Goal: Obtain resource: Download file/media

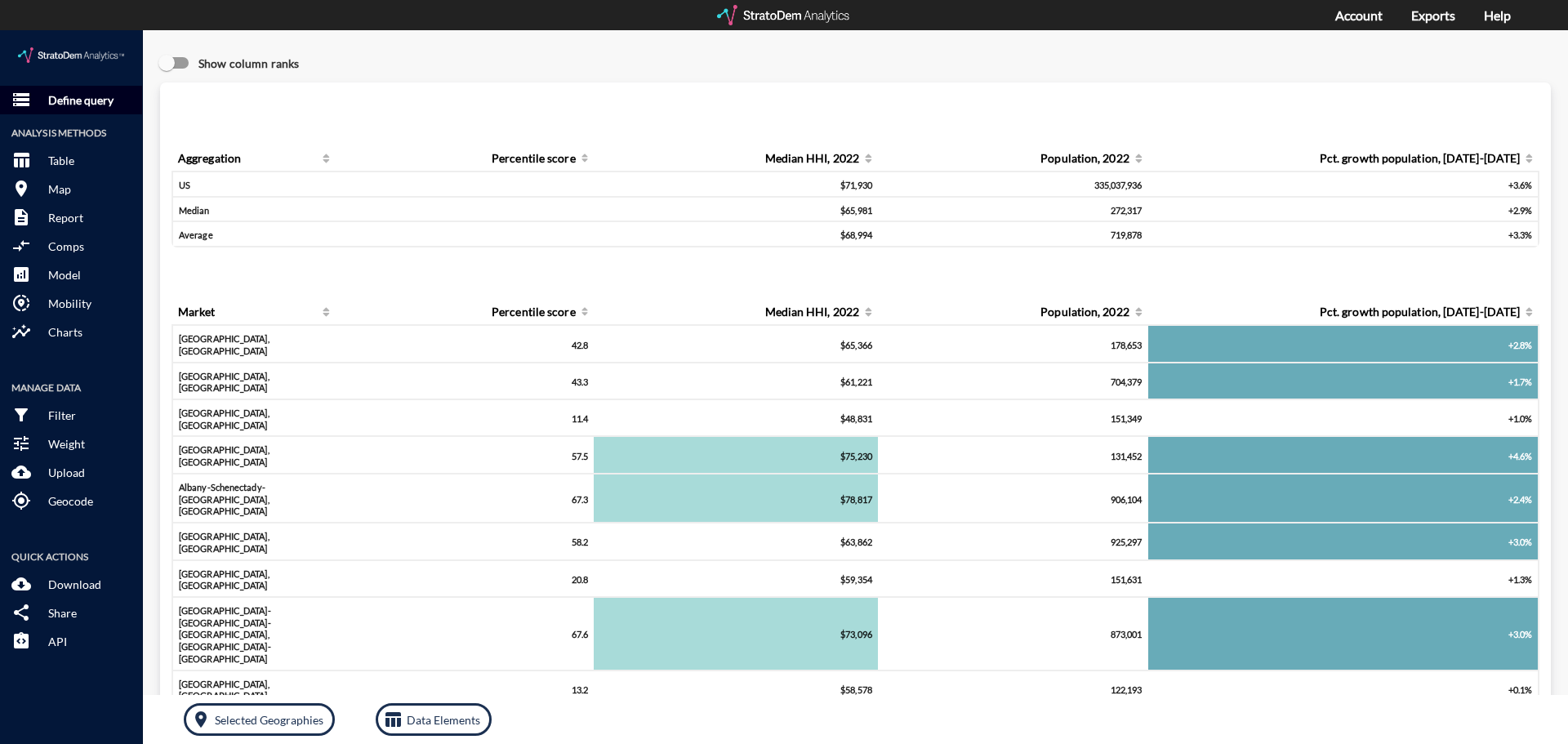
click p "Define query"
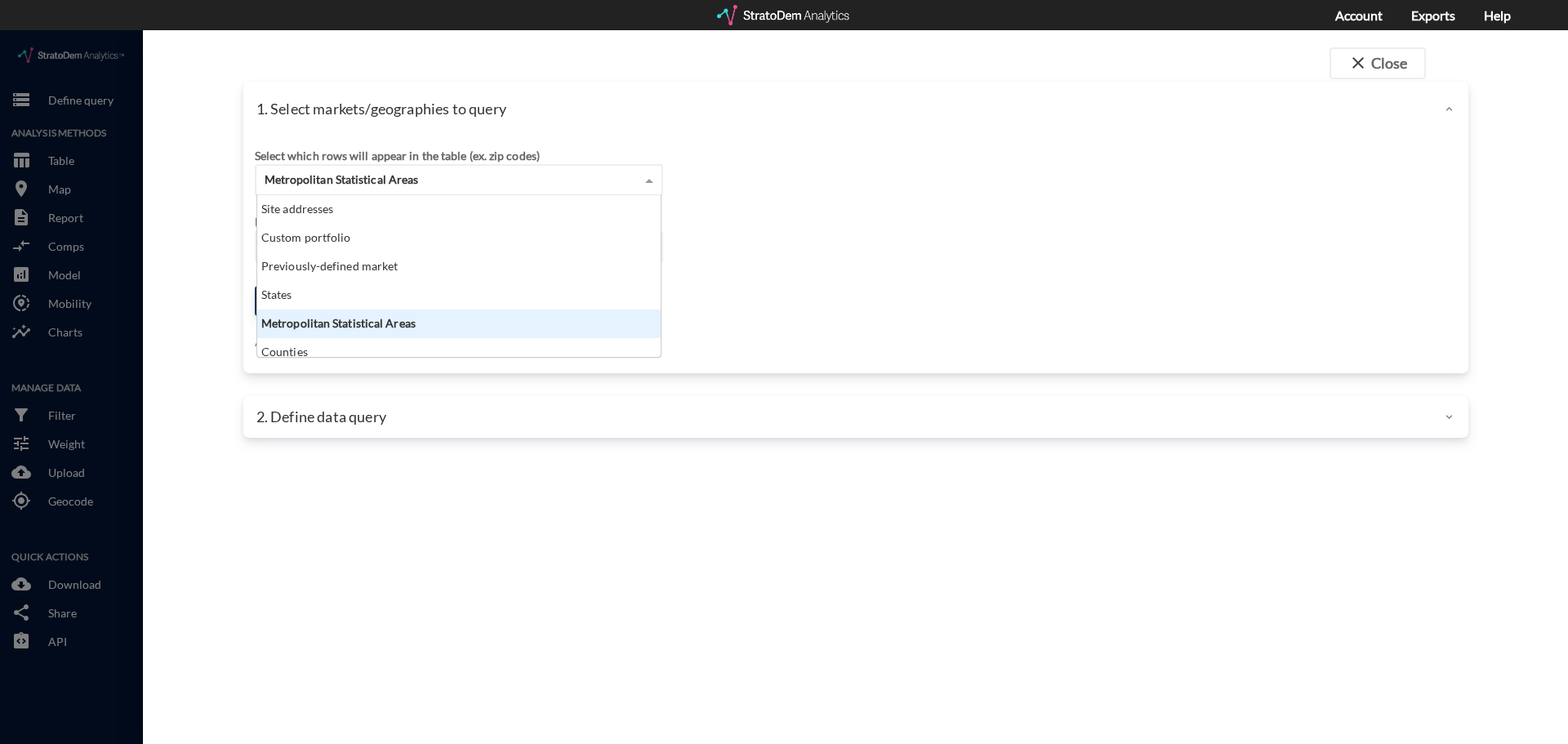
click span "Metropolitan Statistical Areas"
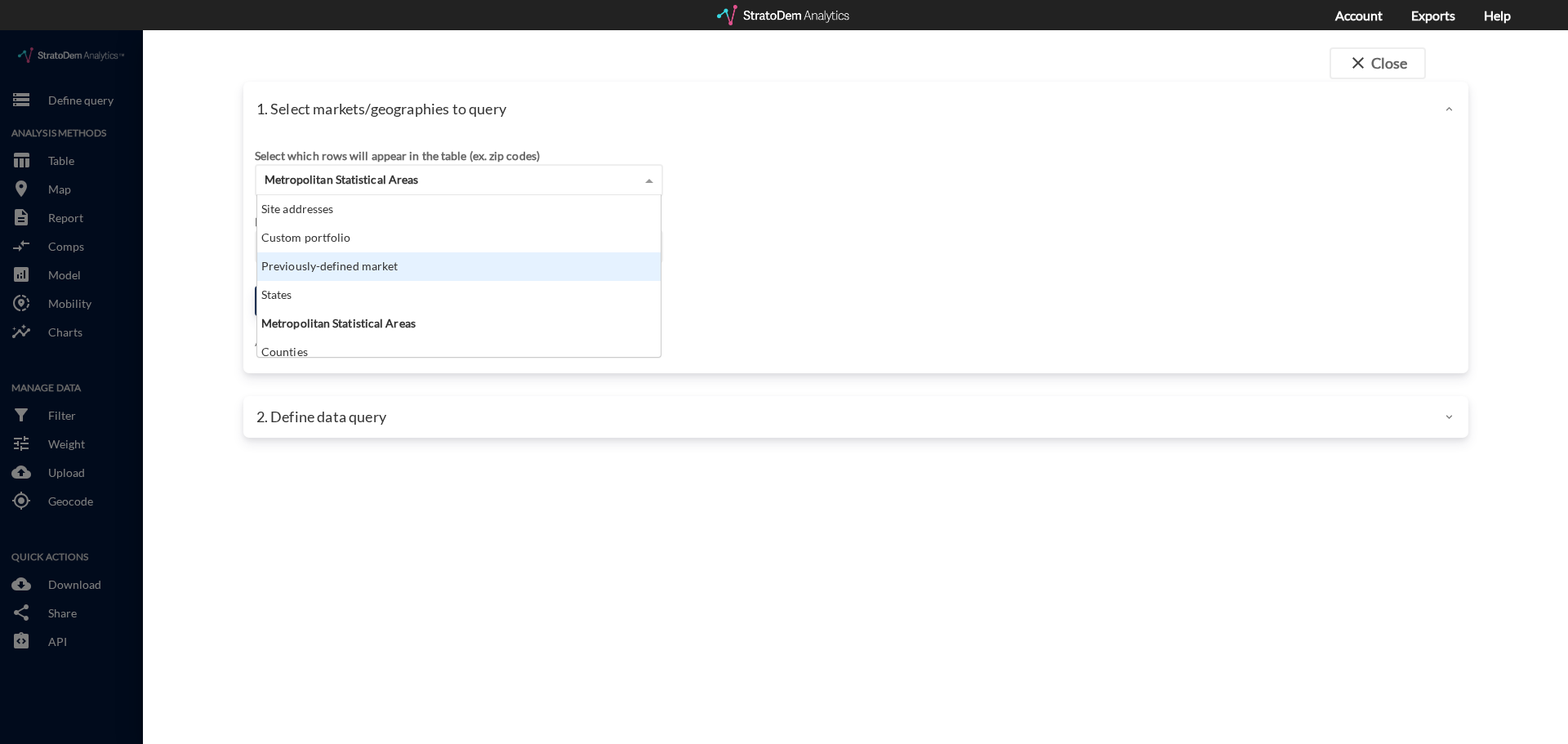
click div "Previously-defined market"
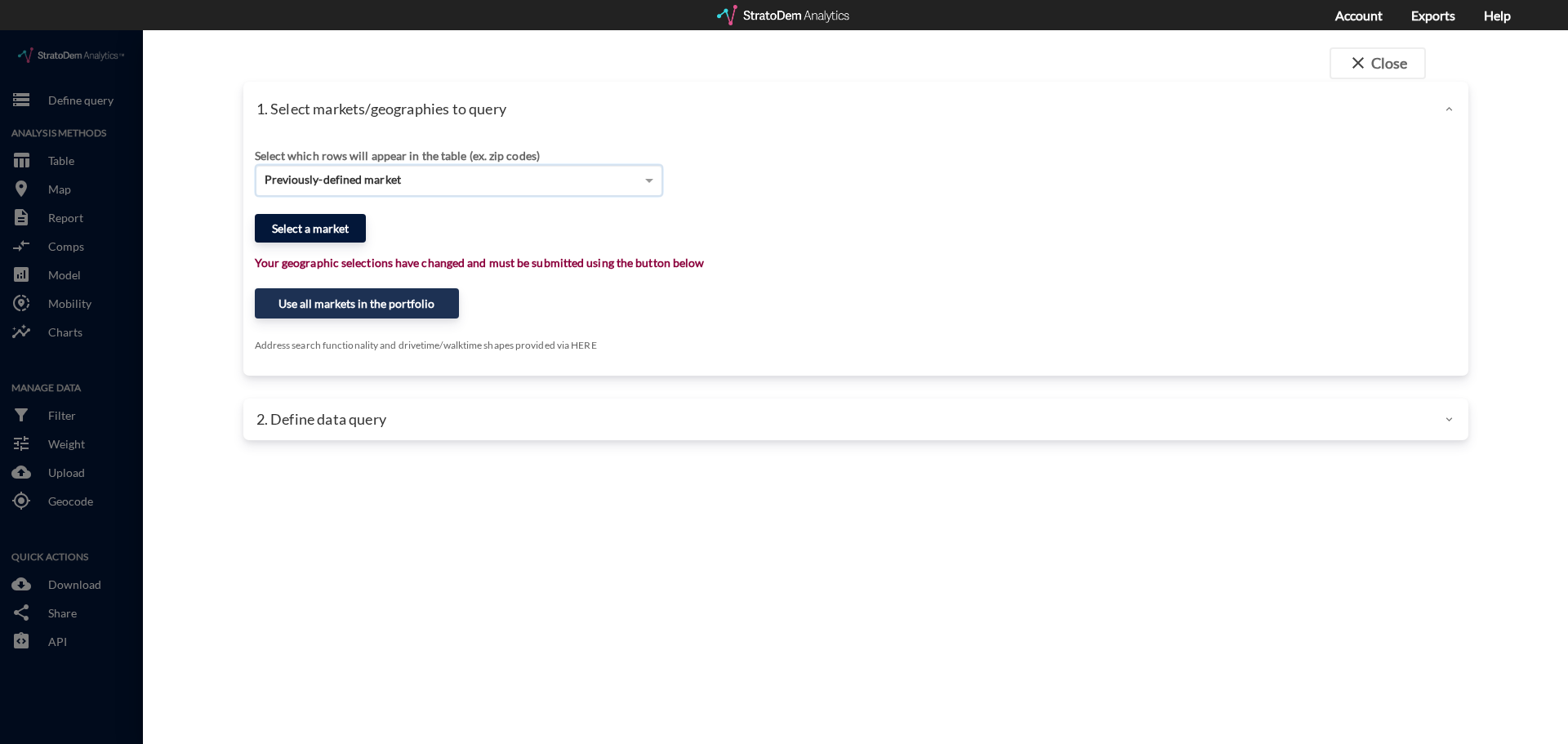
click button "Select a market"
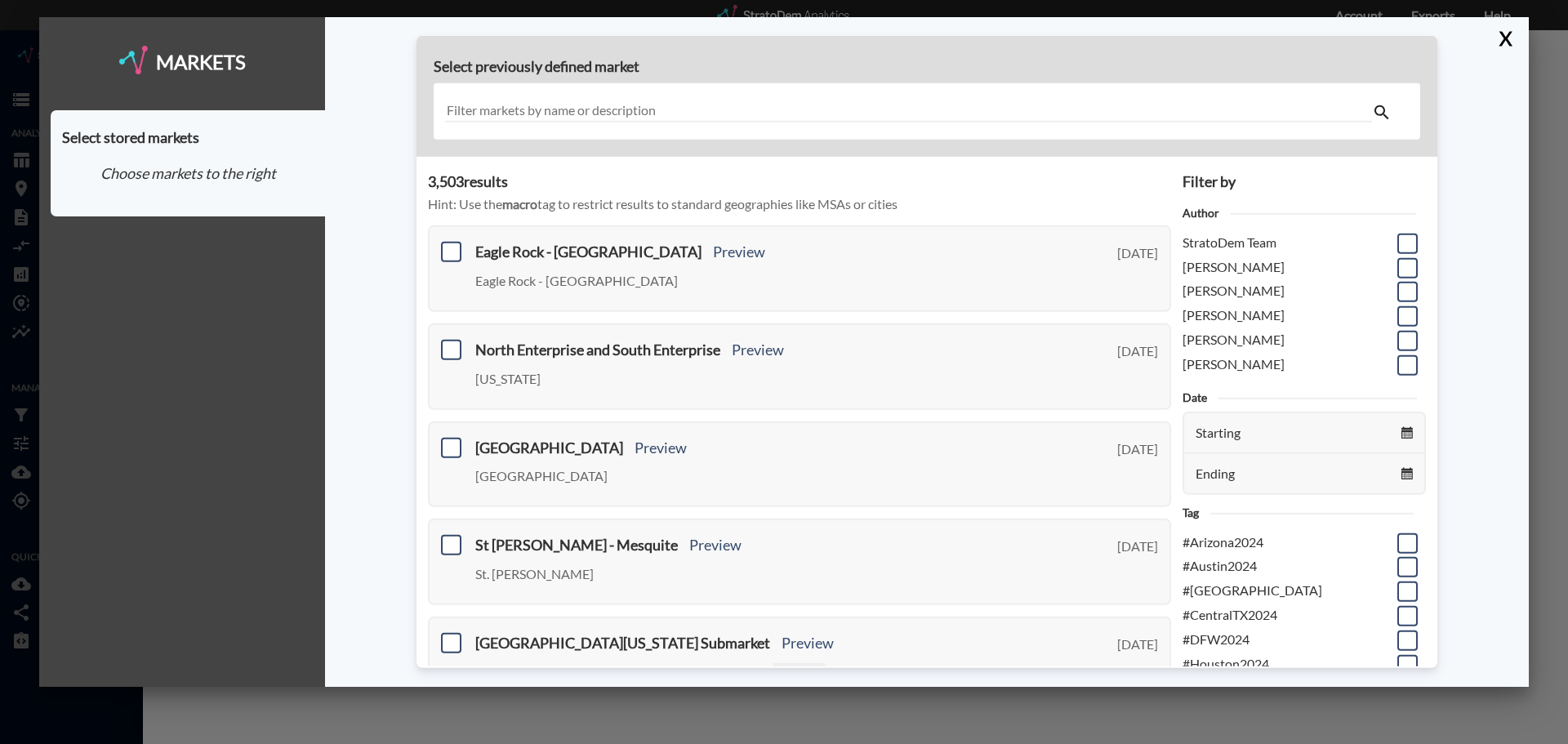
click at [496, 111] on input "text" at bounding box center [909, 112] width 927 height 22
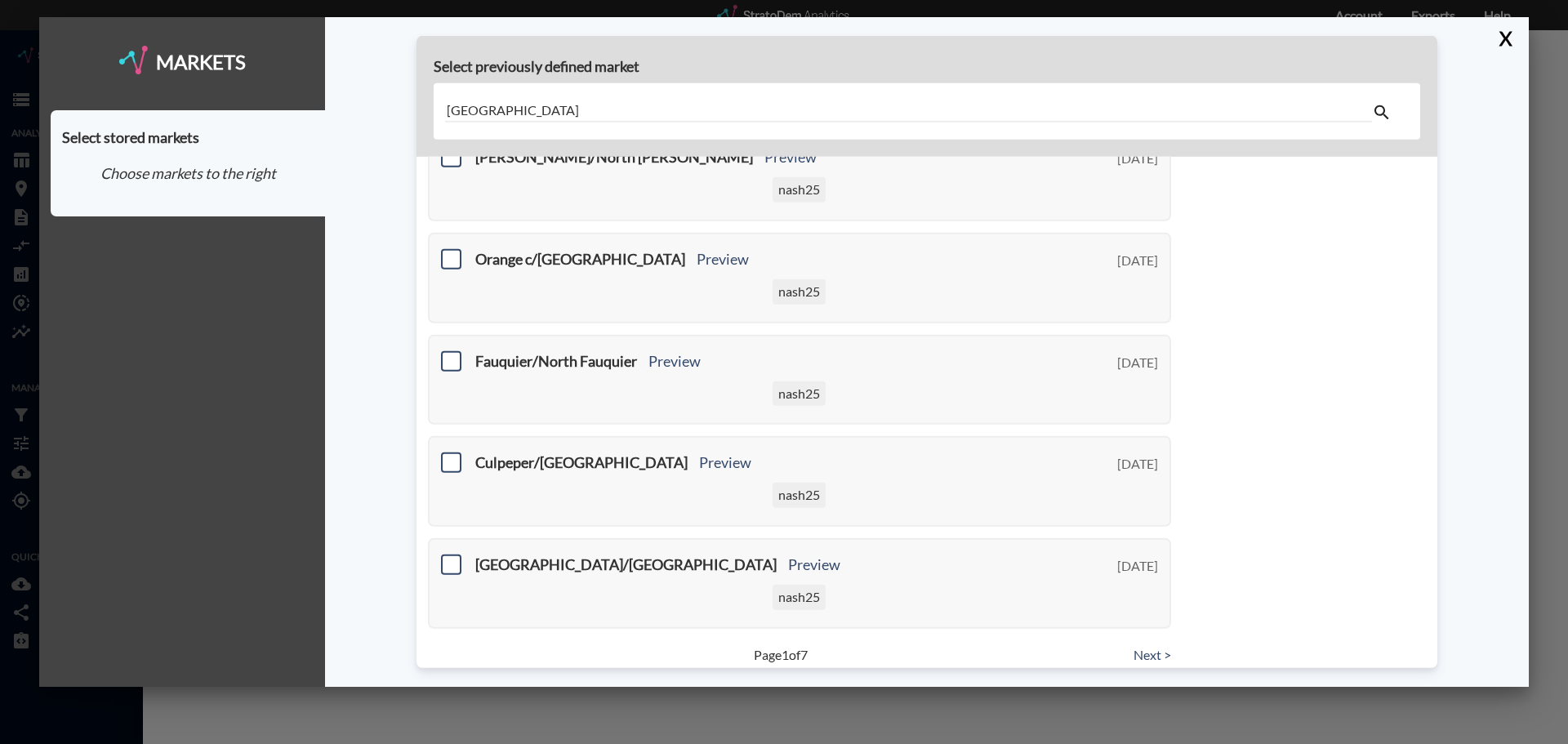
scroll to position [619, 0]
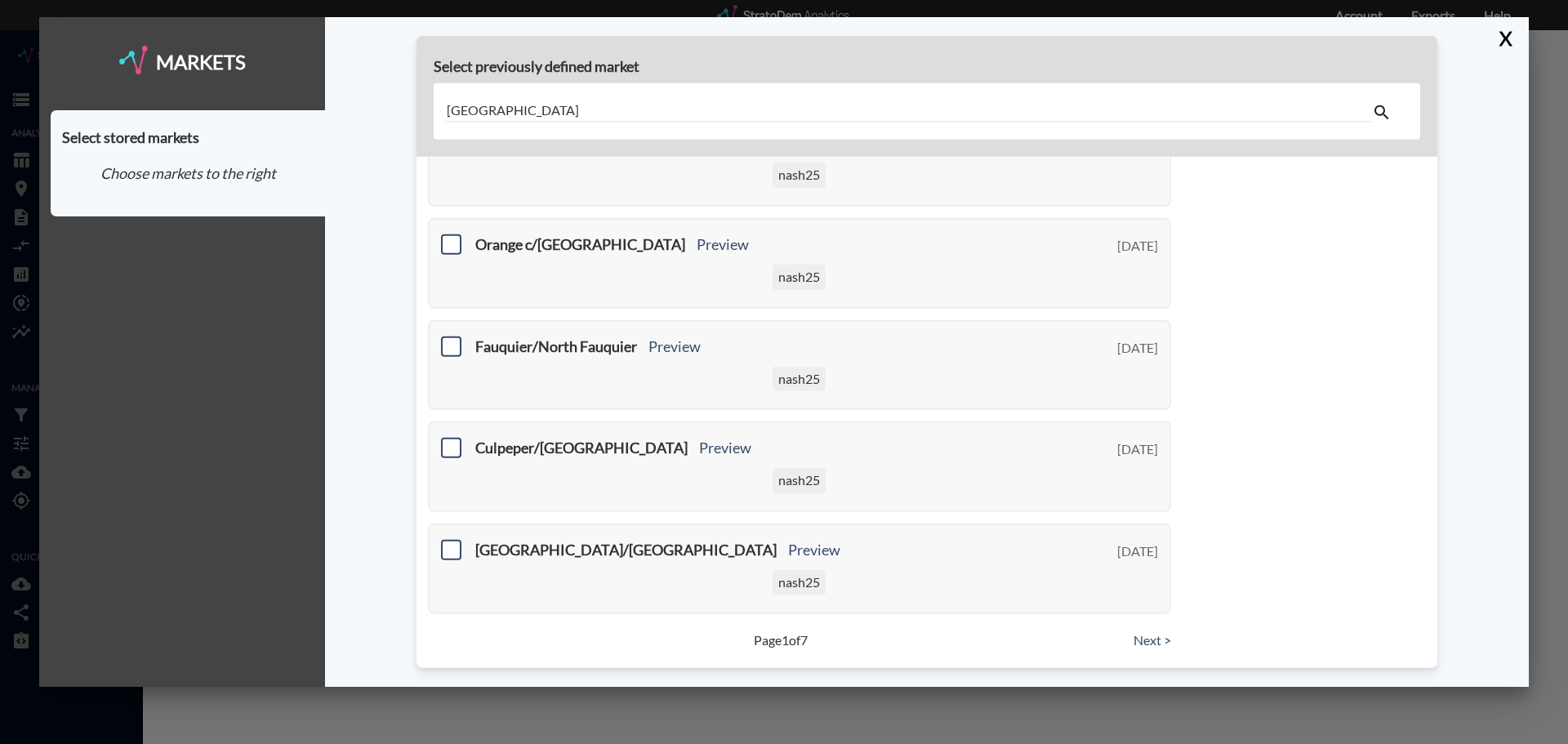
click at [577, 113] on input "north las vegas" at bounding box center [909, 112] width 927 height 22
drag, startPoint x: 515, startPoint y: 107, endPoint x: 406, endPoint y: 123, distance: 110.2
click at [390, 110] on div "Select previously defined market north las vegas 68 result s Hint: Use the macr…" at bounding box center [927, 352] width 1204 height 670
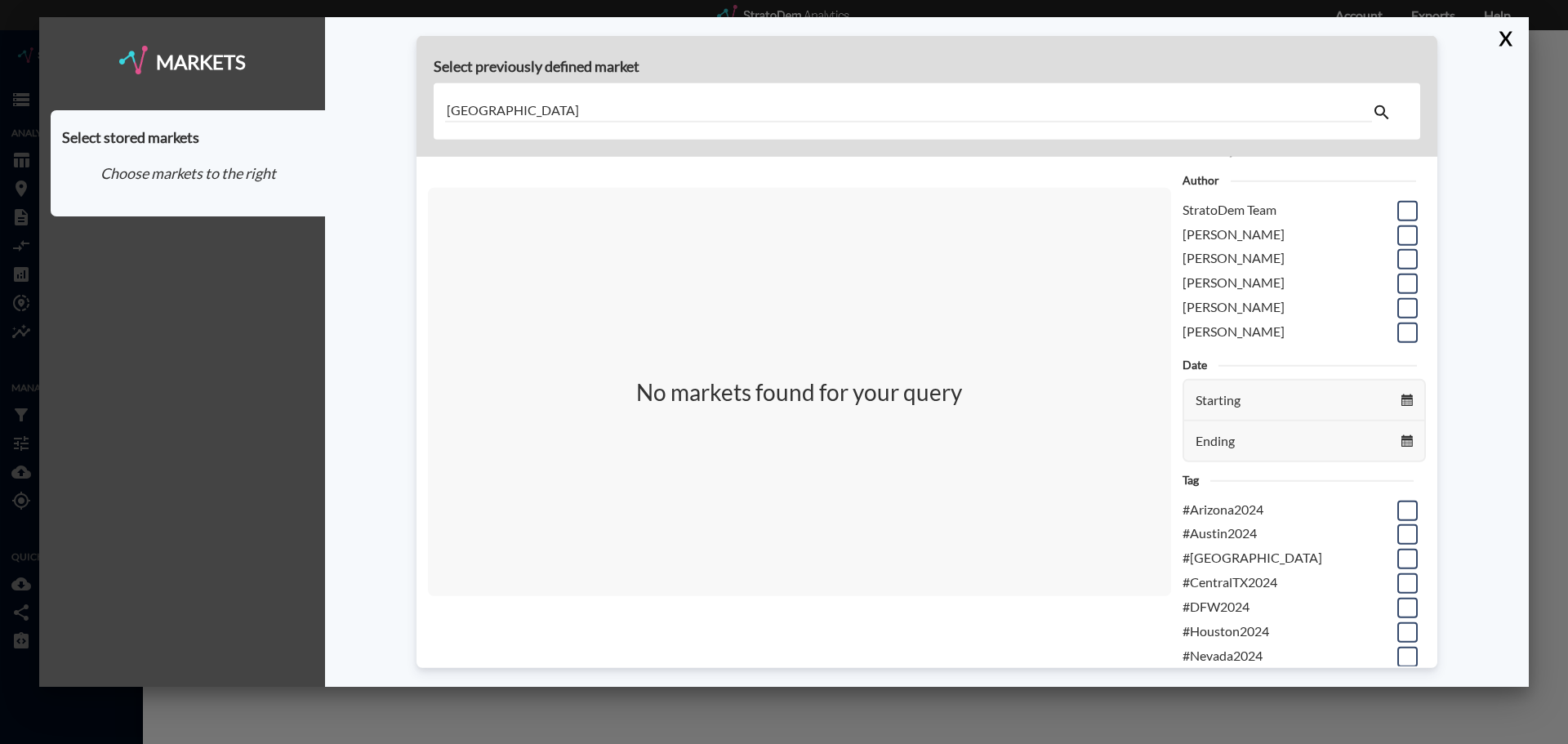
type input "las vegas"
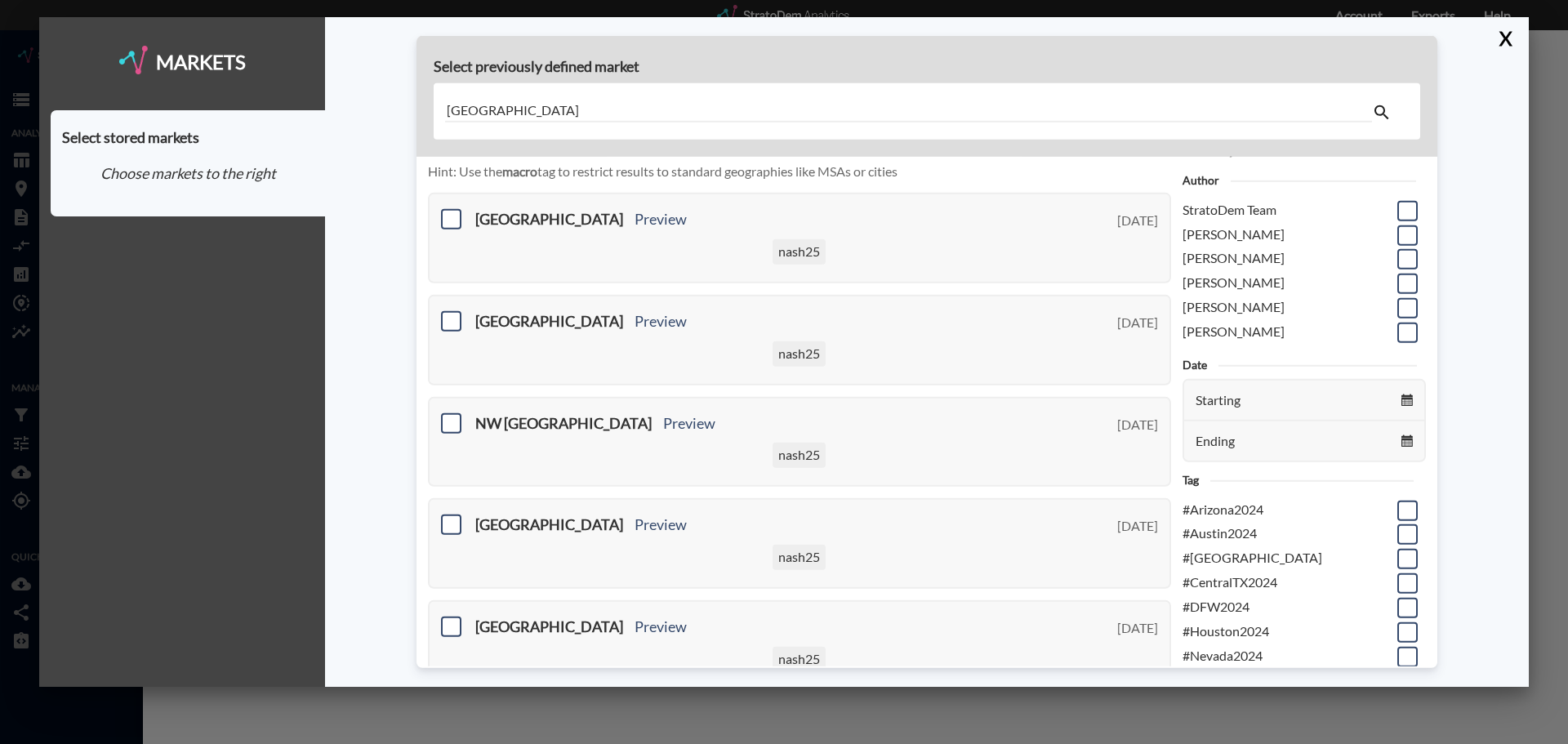
scroll to position [619, 0]
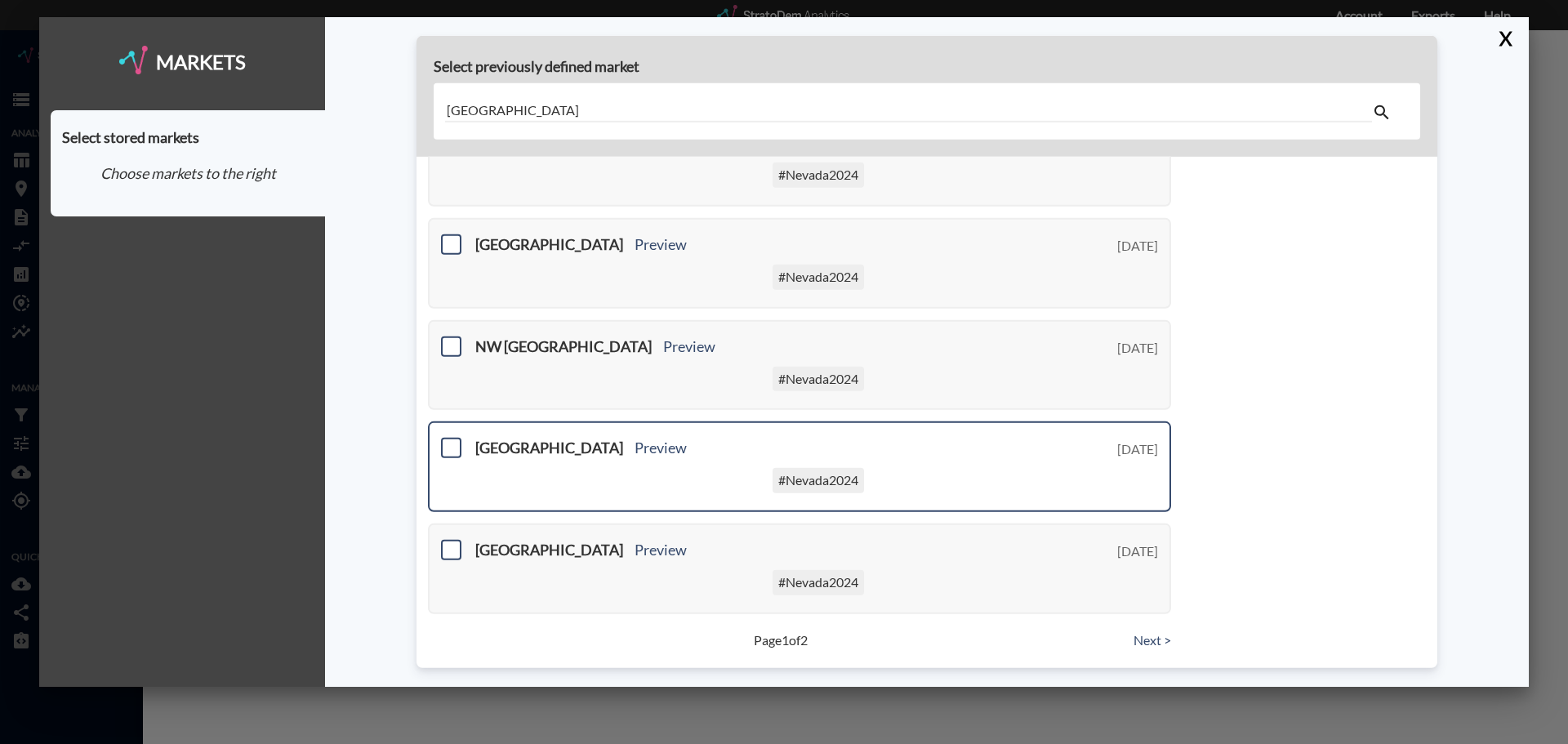
drag, startPoint x: 449, startPoint y: 448, endPoint x: 500, endPoint y: 444, distance: 51.2
click at [448, 446] on span at bounding box center [451, 448] width 21 height 21
click at [449, 441] on input "checkbox" at bounding box center [449, 441] width 0 height 0
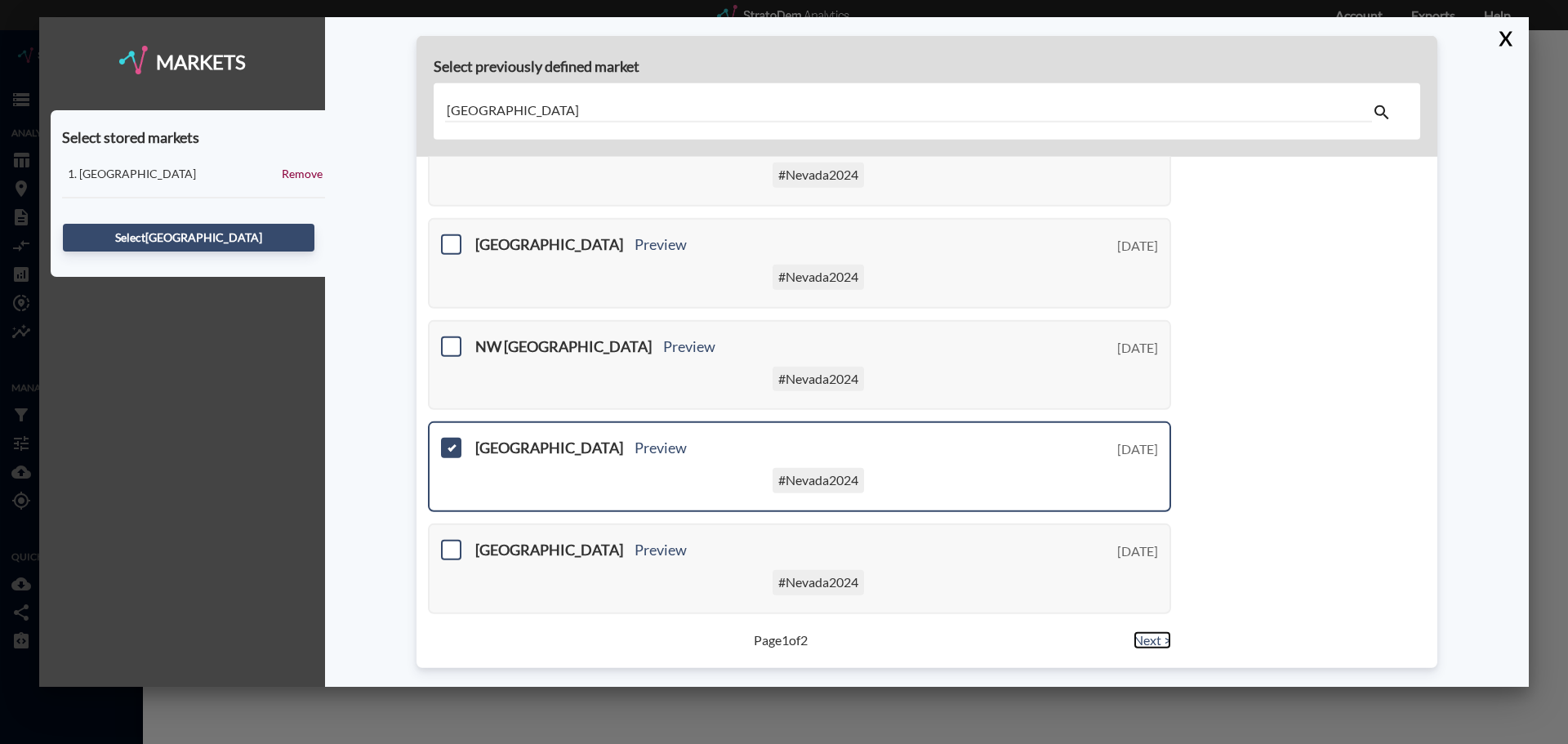
click at [1147, 640] on link "Next >" at bounding box center [1152, 640] width 37 height 19
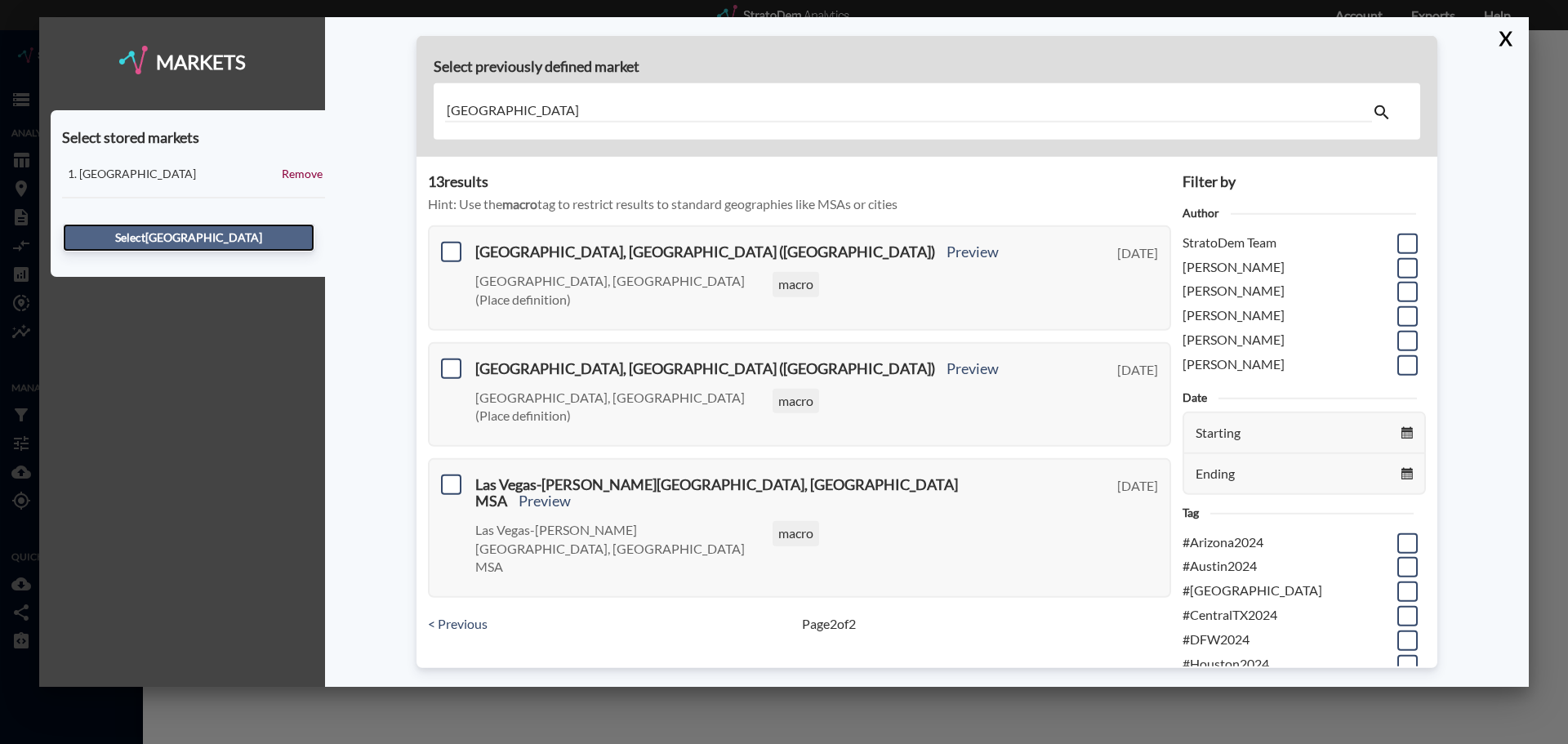
click at [176, 238] on button "Select North Las Vegas" at bounding box center [189, 238] width 252 height 28
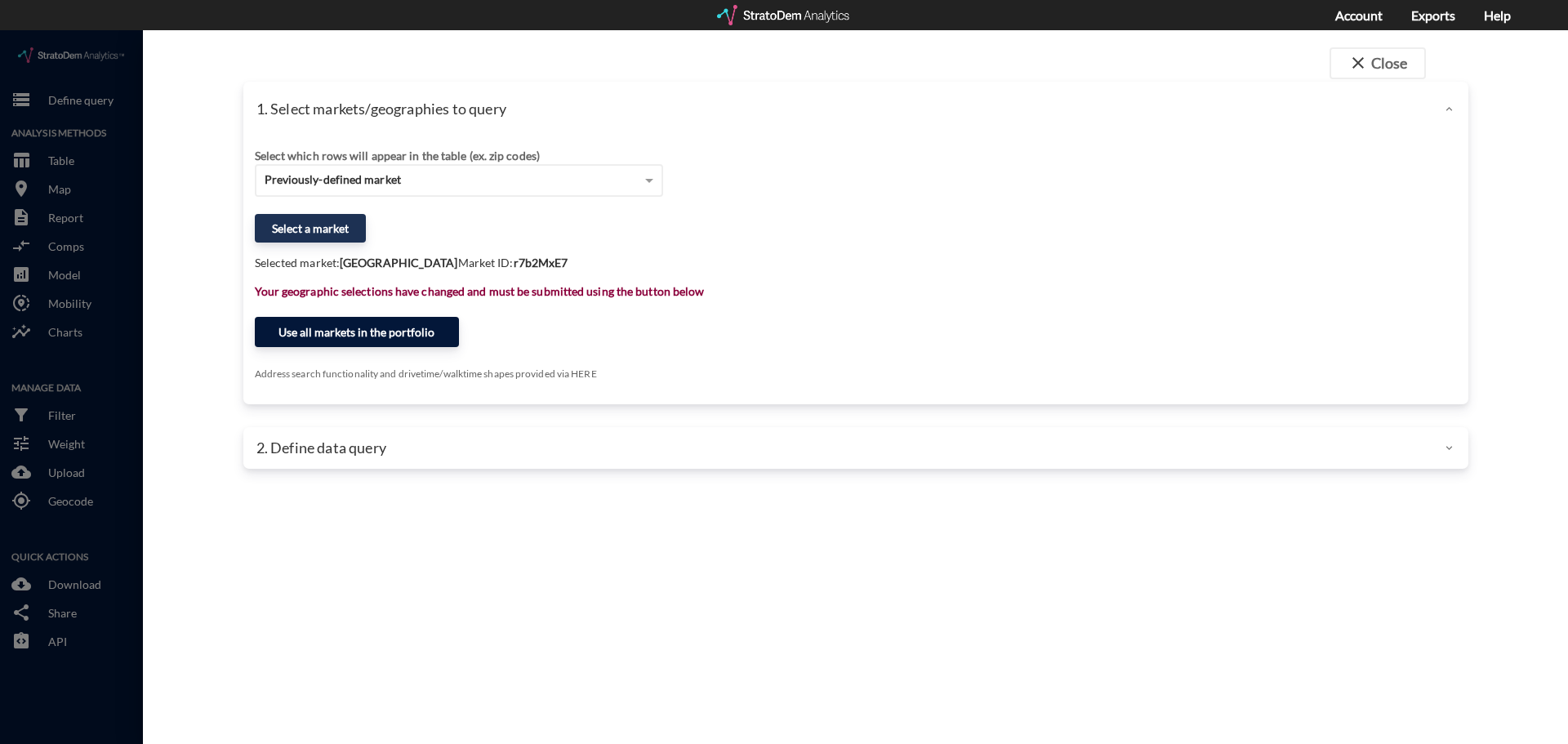
click button "Use all markets in the portfolio"
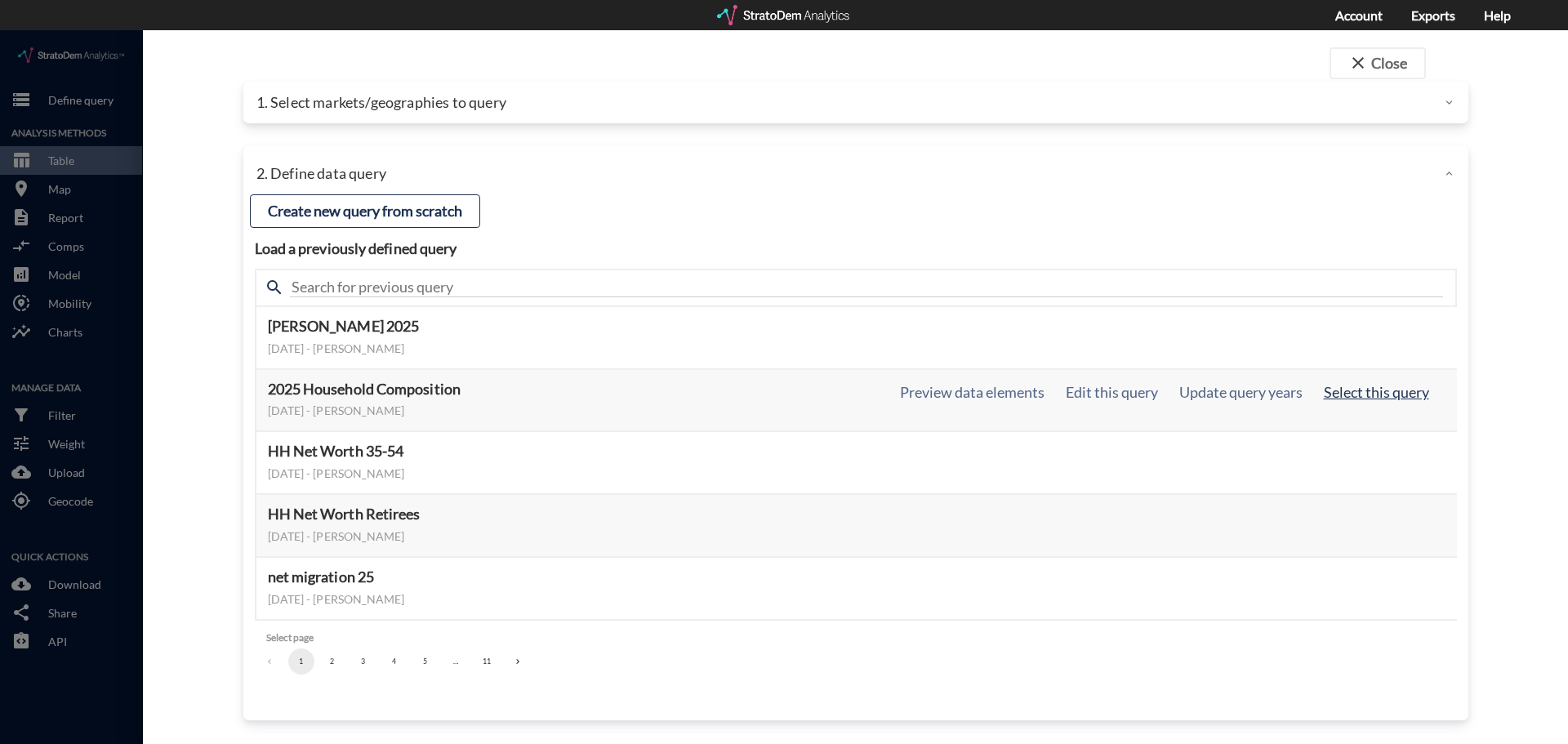
click button "Select this query"
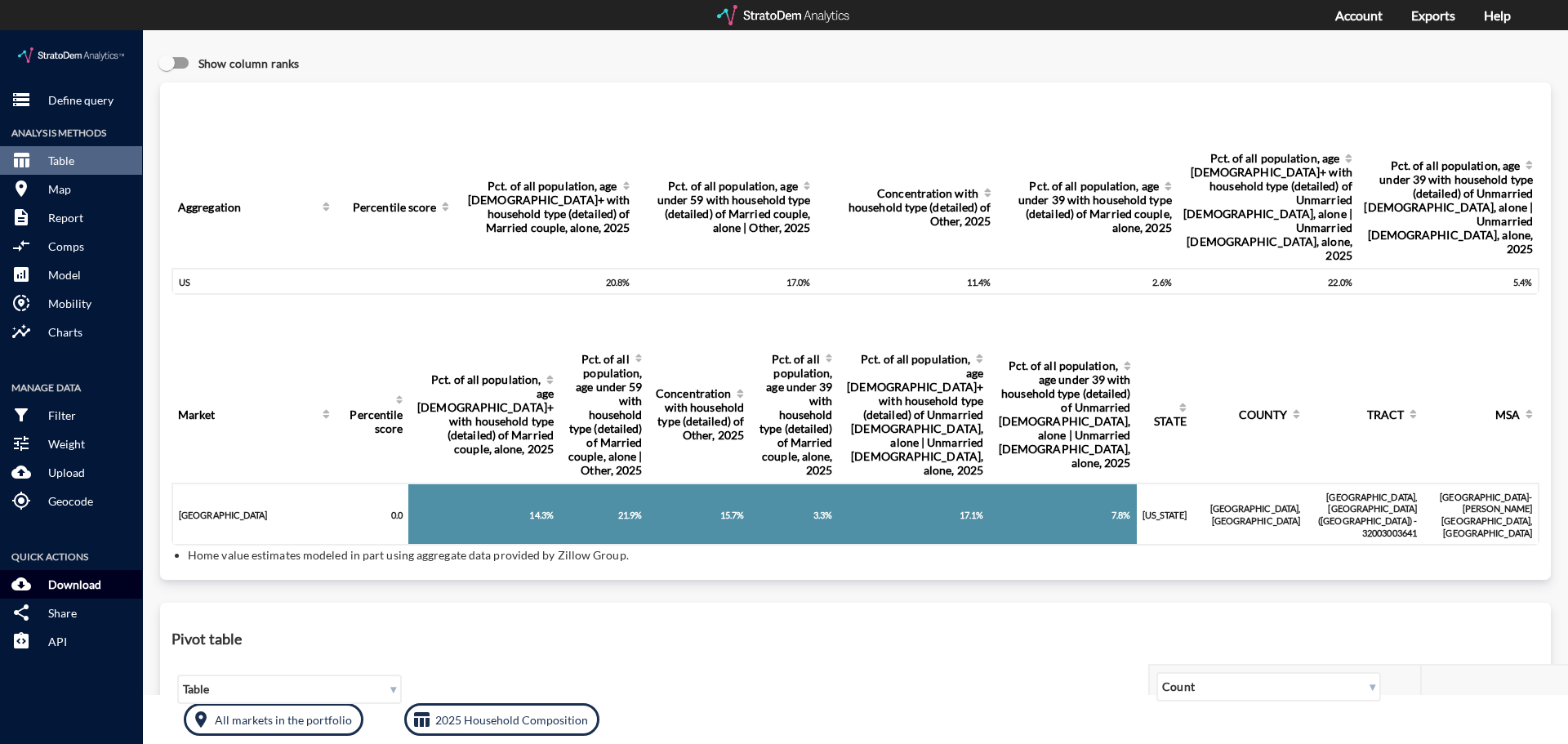
click p "Download"
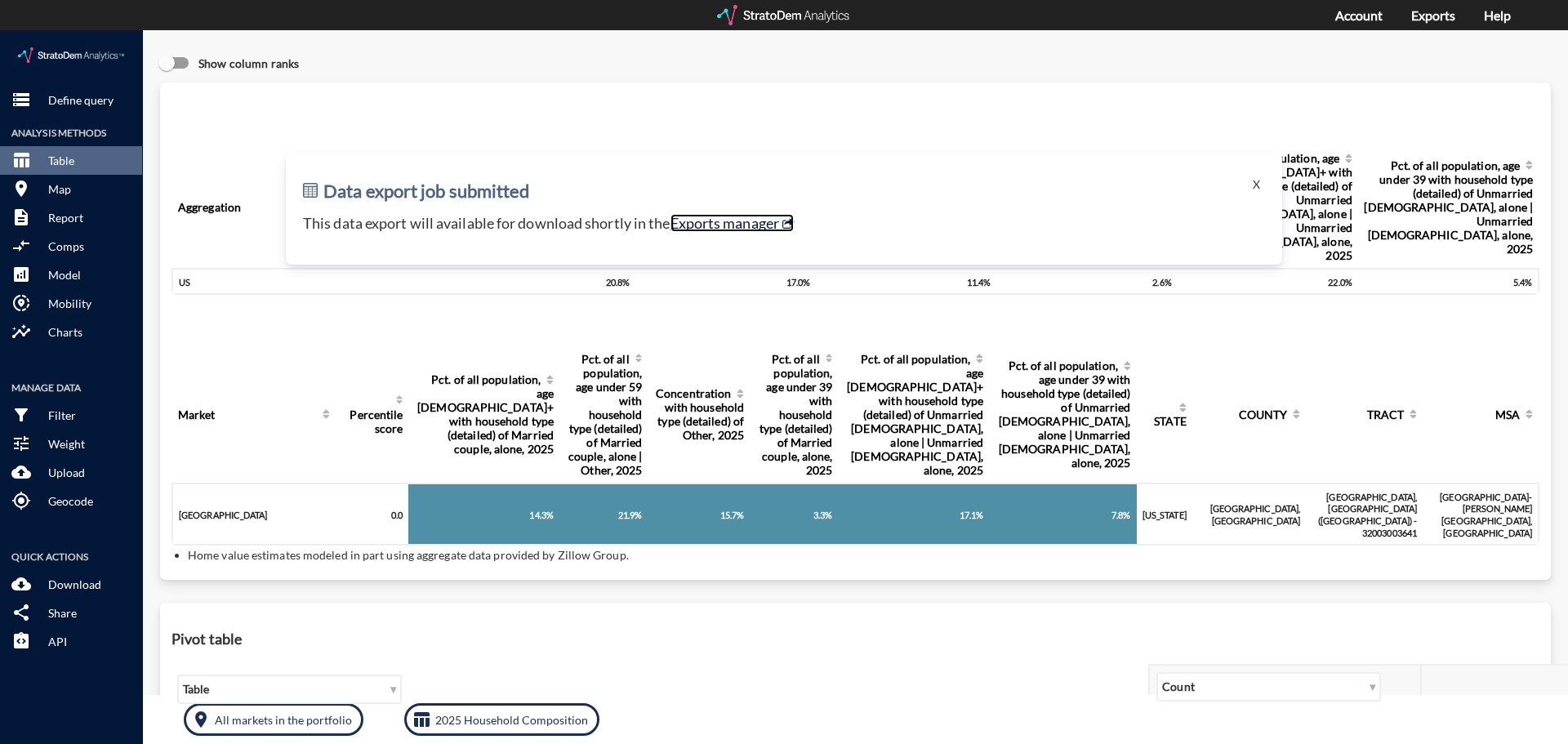
click link "Exports manager"
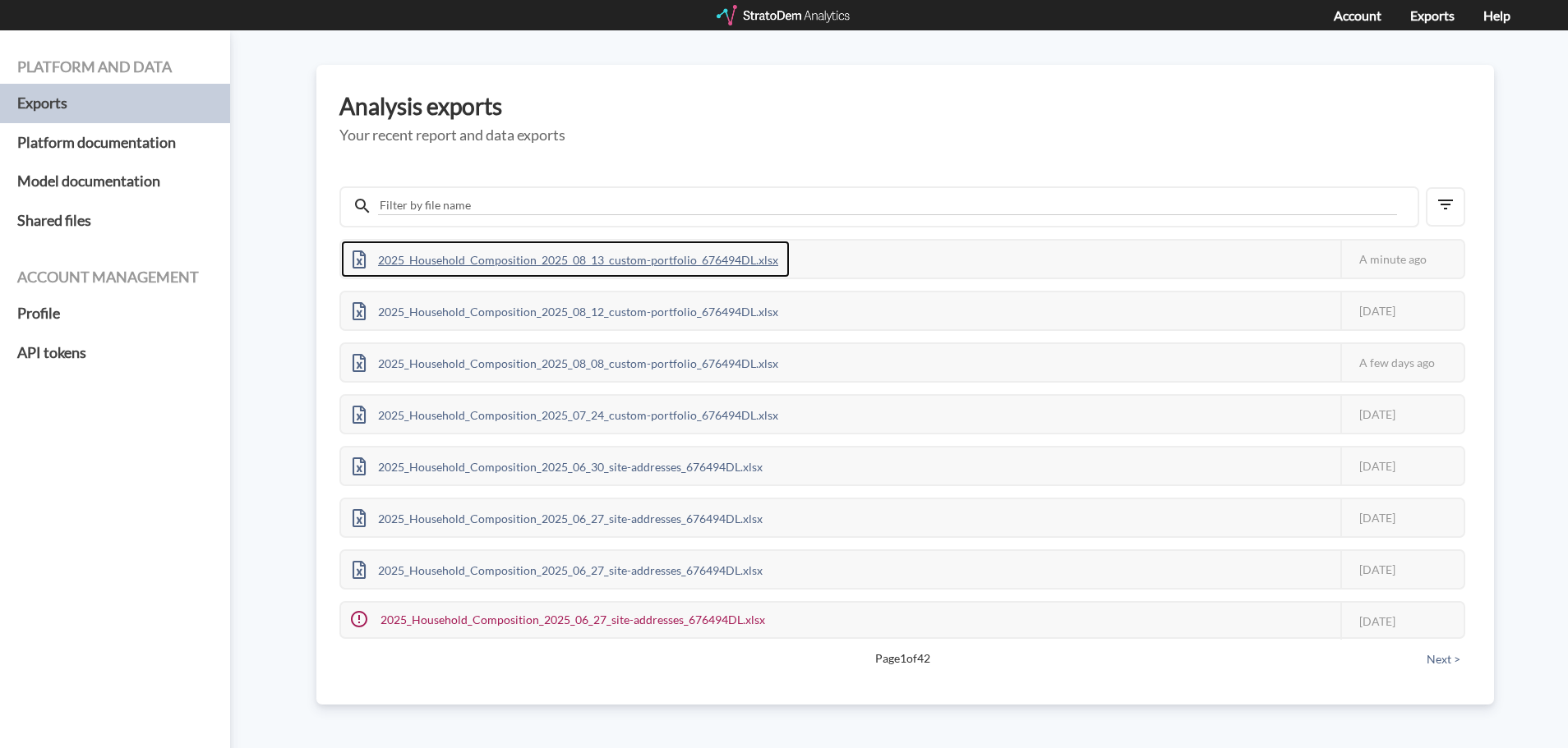
click at [680, 262] on div "2025_Household_Composition_2025_08_13_custom-portfolio_676494DL.xlsx" at bounding box center [566, 259] width 449 height 37
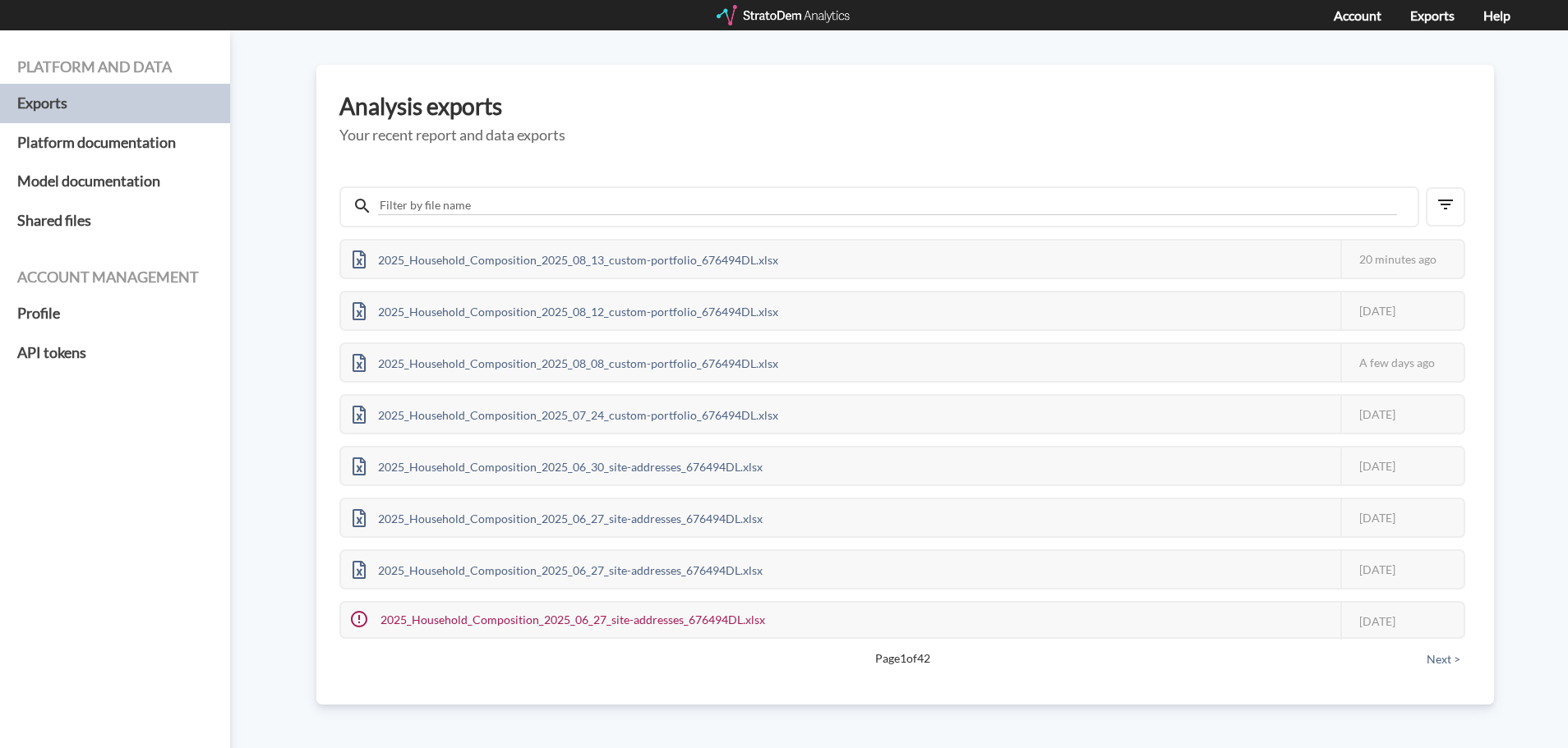
click at [154, 560] on div "Platform and data Exports Platform documentation Model documentation Shared fil…" at bounding box center [115, 406] width 230 height 752
click at [848, 81] on div "Analysis exports Your recent report and data exports 2025_Household_Composition…" at bounding box center [905, 385] width 1177 height 640
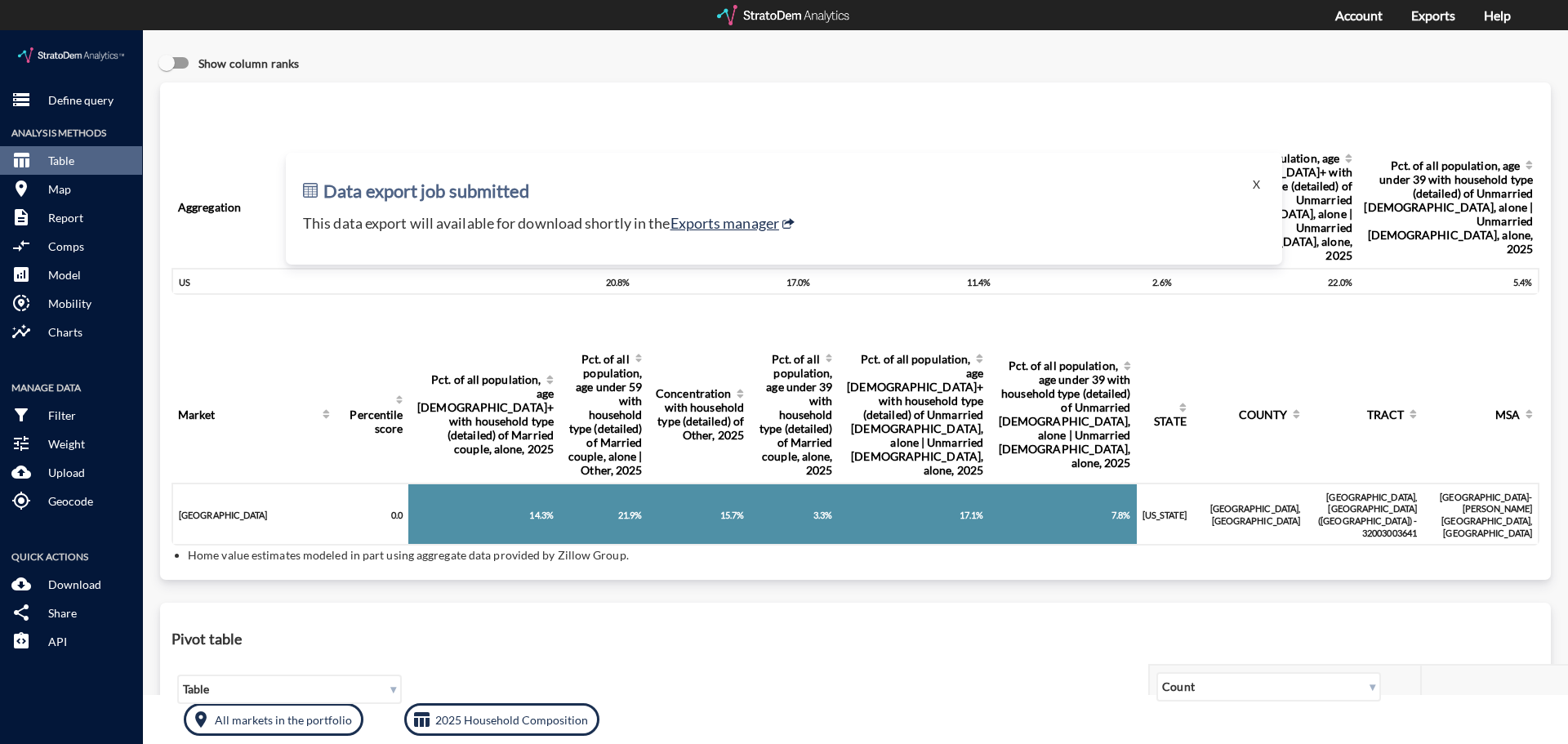
click p "Define query"
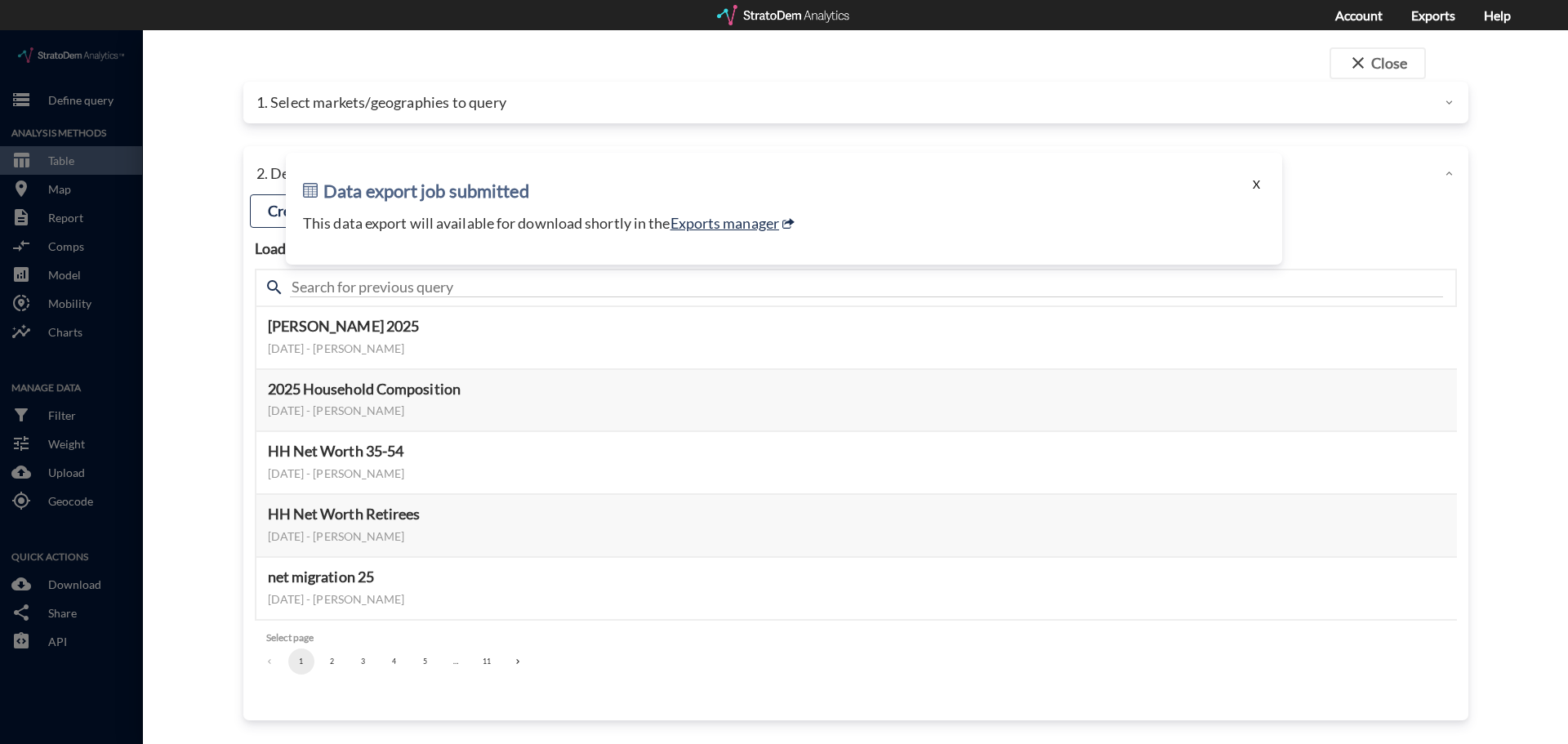
click button "X"
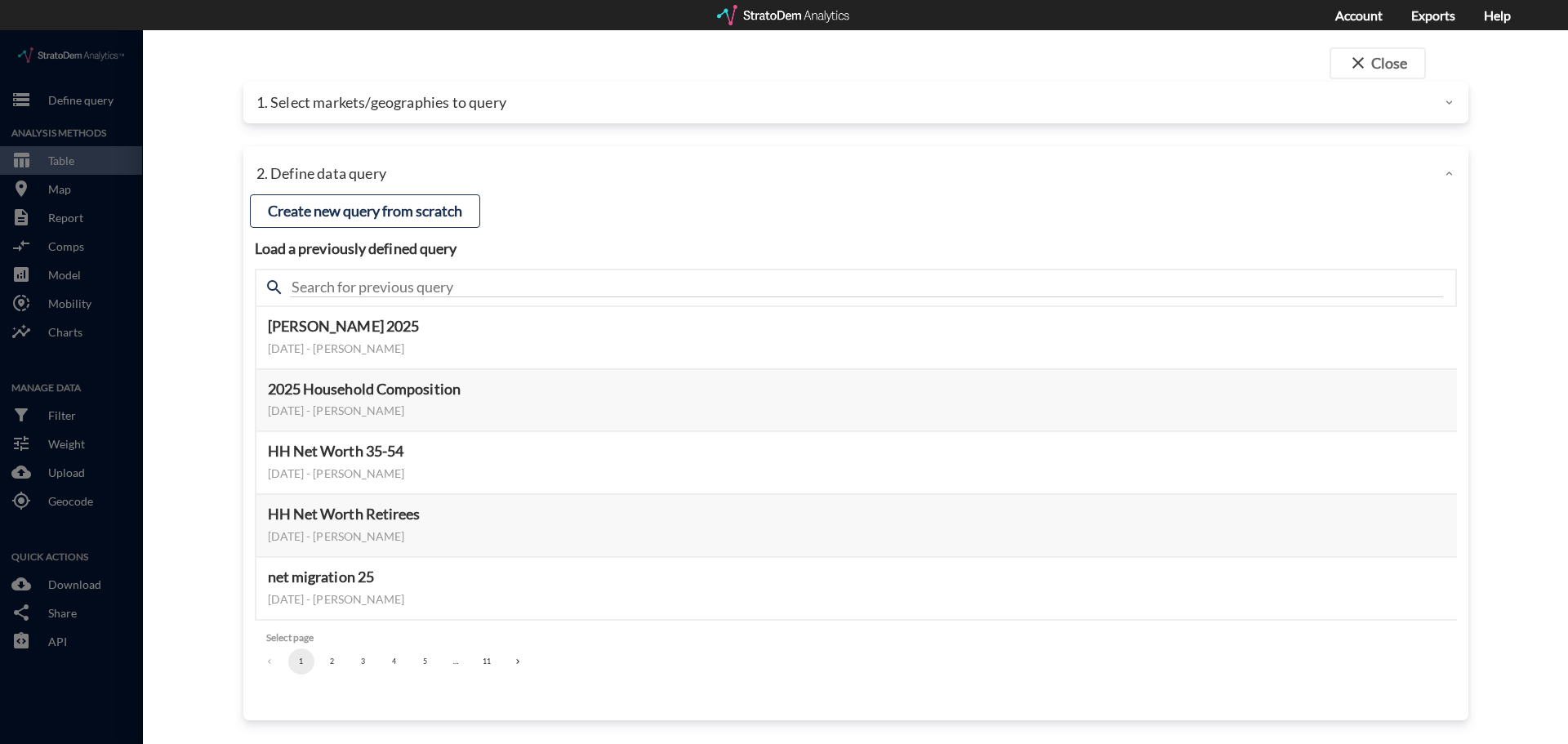
click p "1. Select markets/geographies to query"
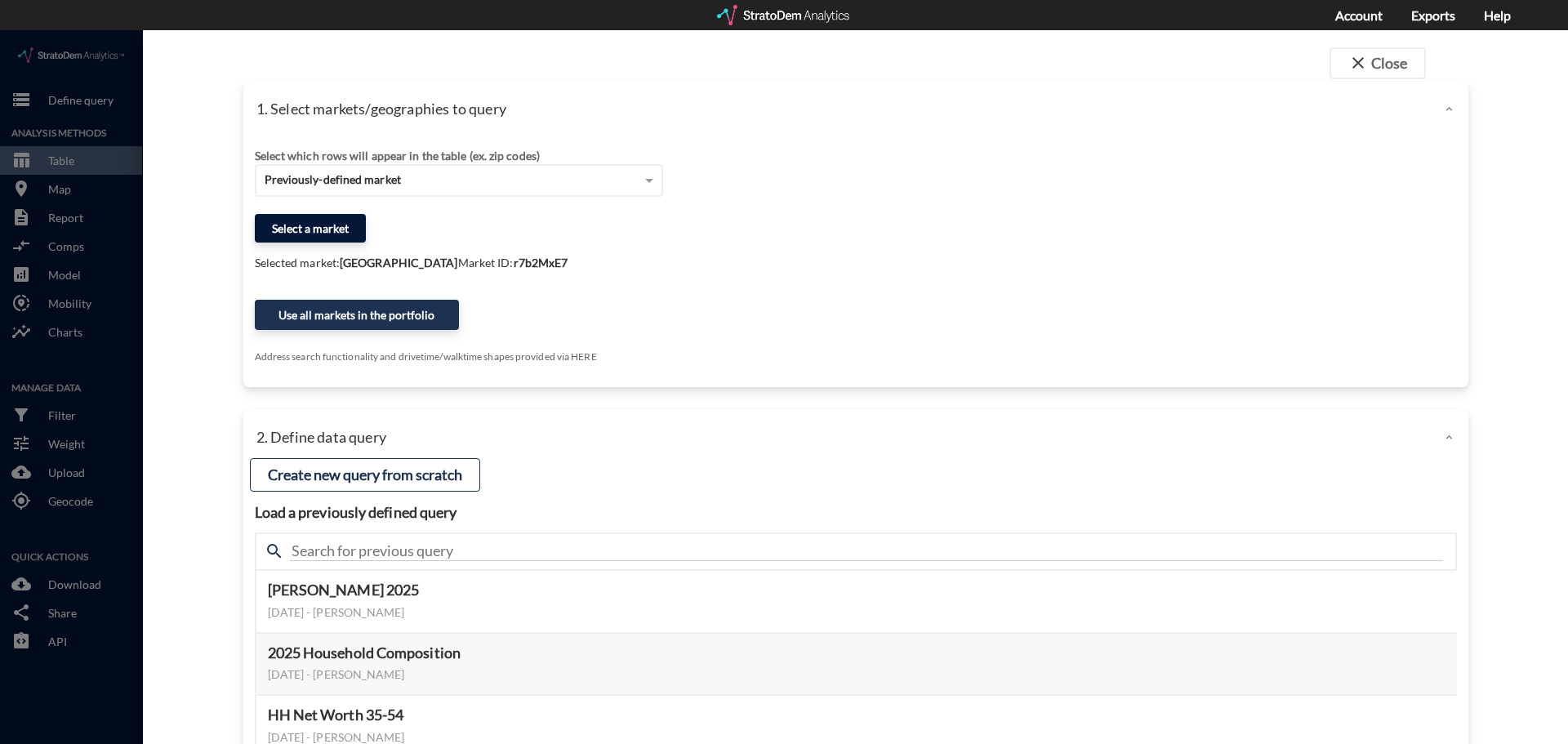
click button "Select a market"
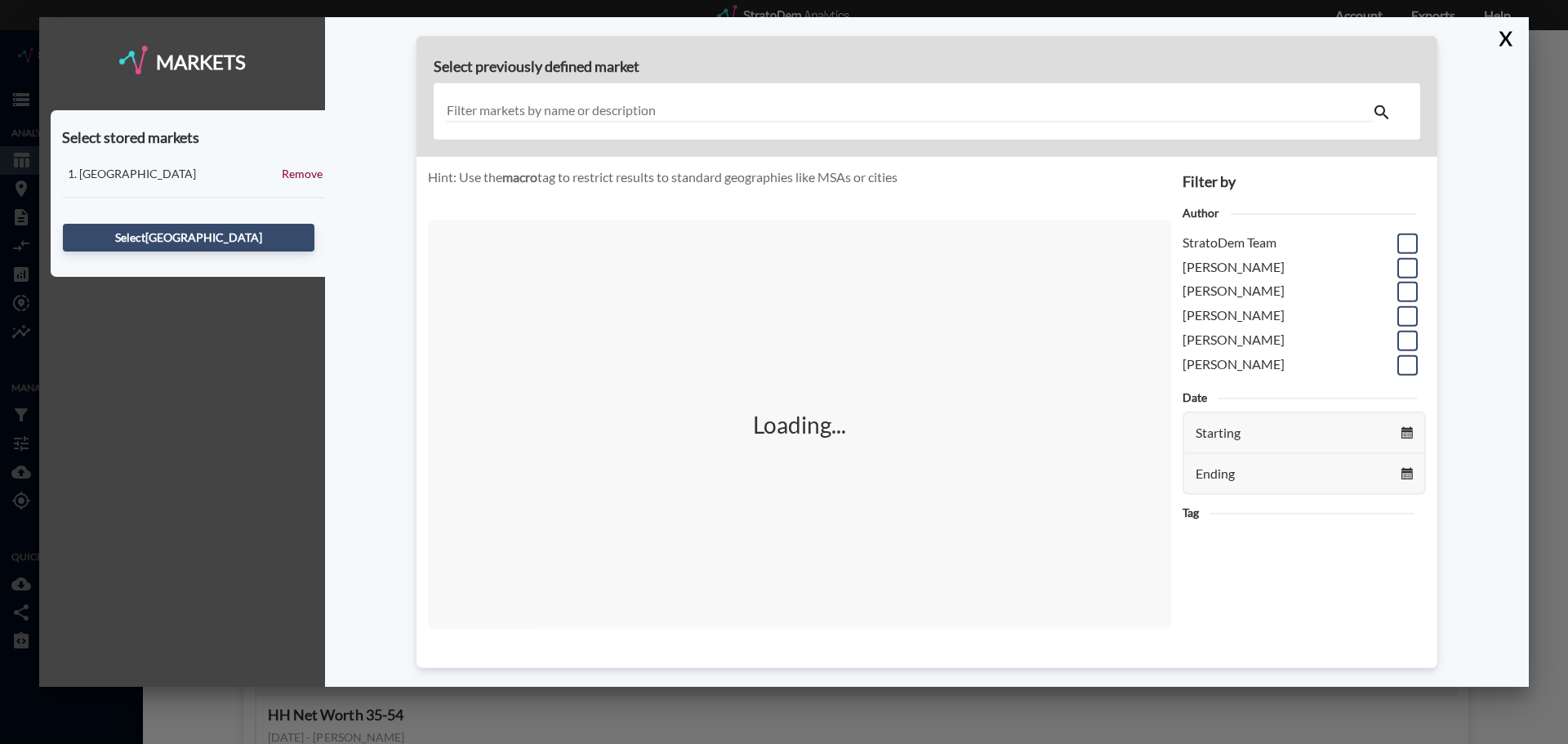
drag, startPoint x: 755, startPoint y: 106, endPoint x: 496, endPoint y: 105, distance: 259.0
click at [496, 105] on input "text" at bounding box center [909, 112] width 927 height 22
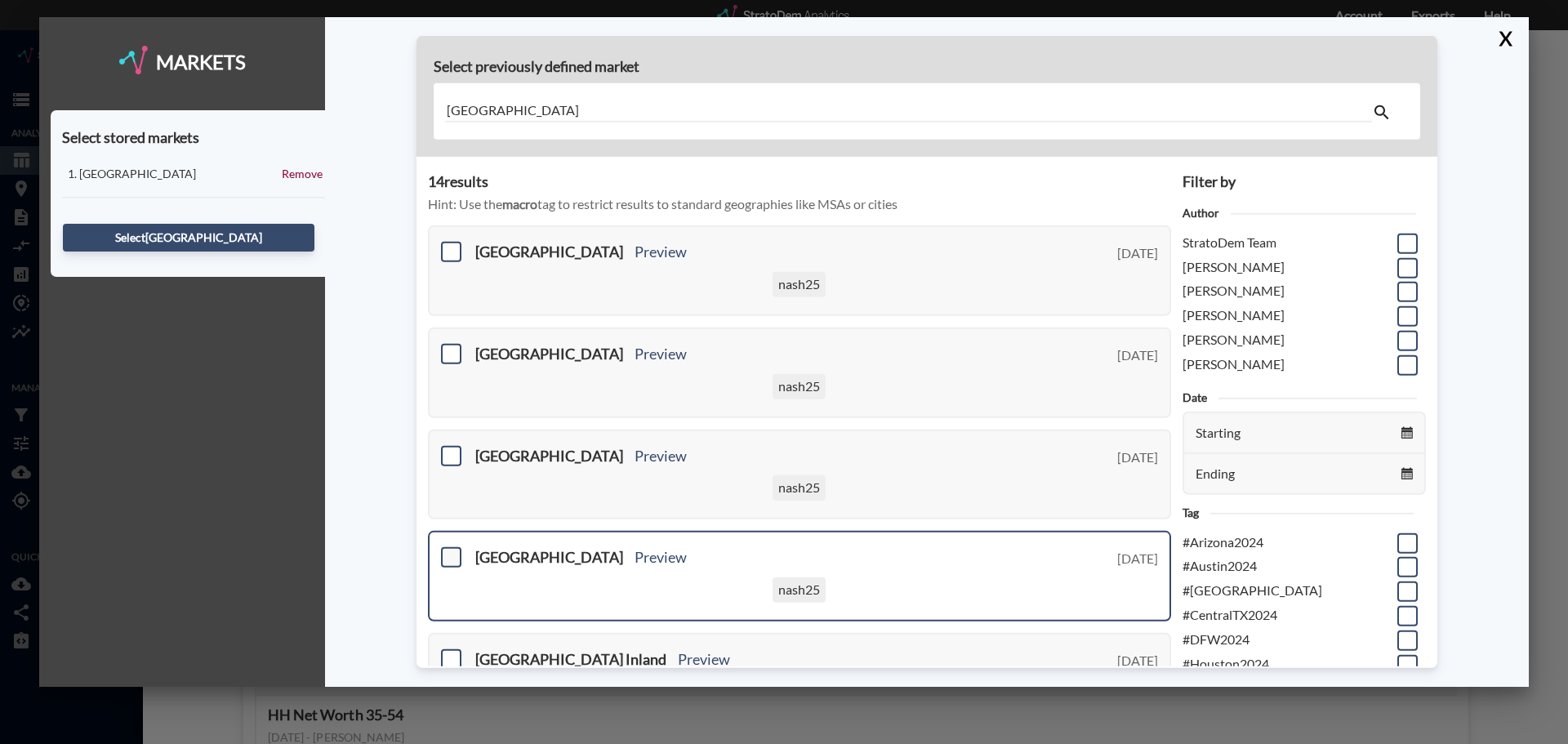
type input "san diego"
click at [454, 556] on span at bounding box center [451, 558] width 21 height 21
click at [449, 551] on input "checkbox" at bounding box center [449, 551] width 0 height 0
click at [231, 241] on button "Select San Diego North" at bounding box center [189, 238] width 252 height 28
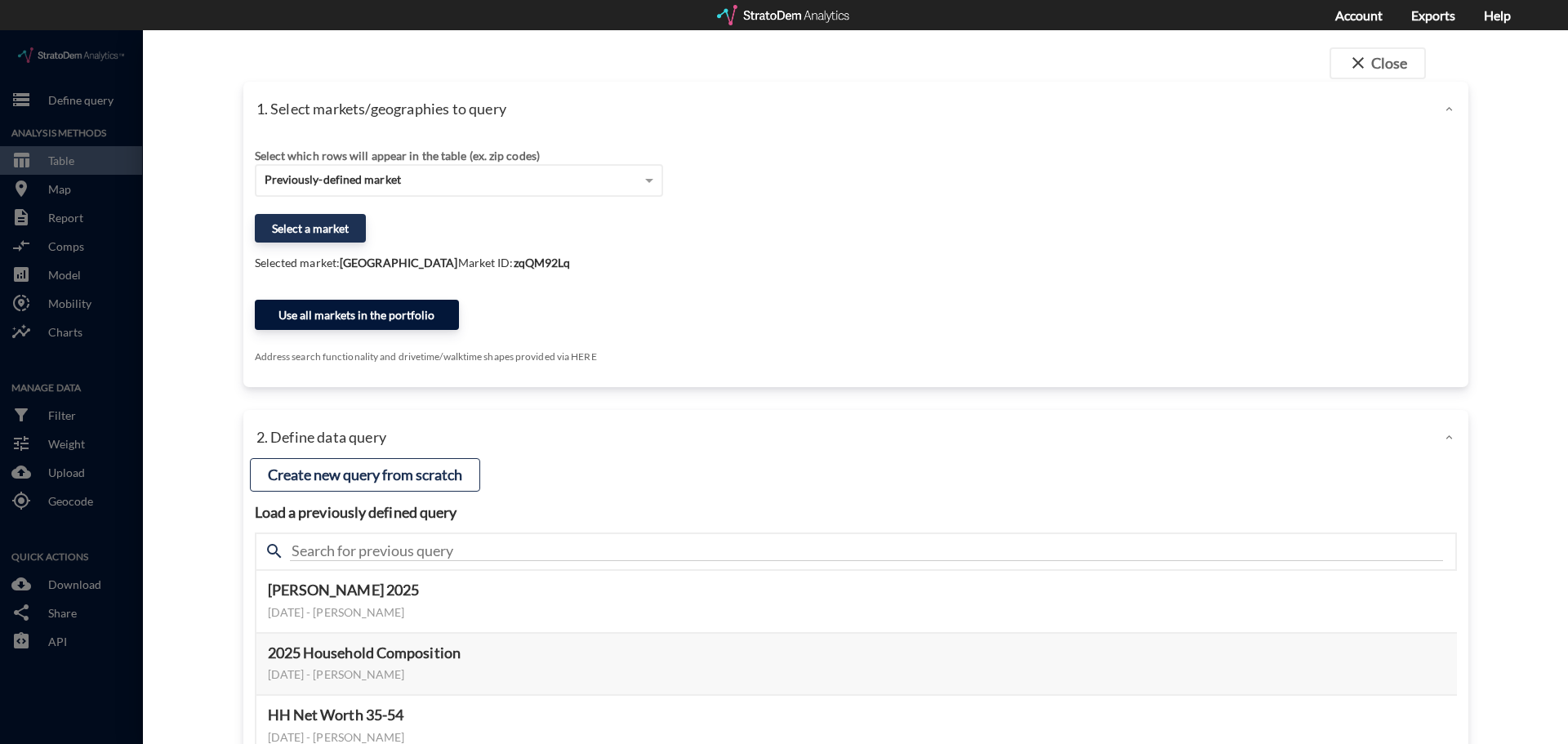
click button "Use all markets in the portfolio"
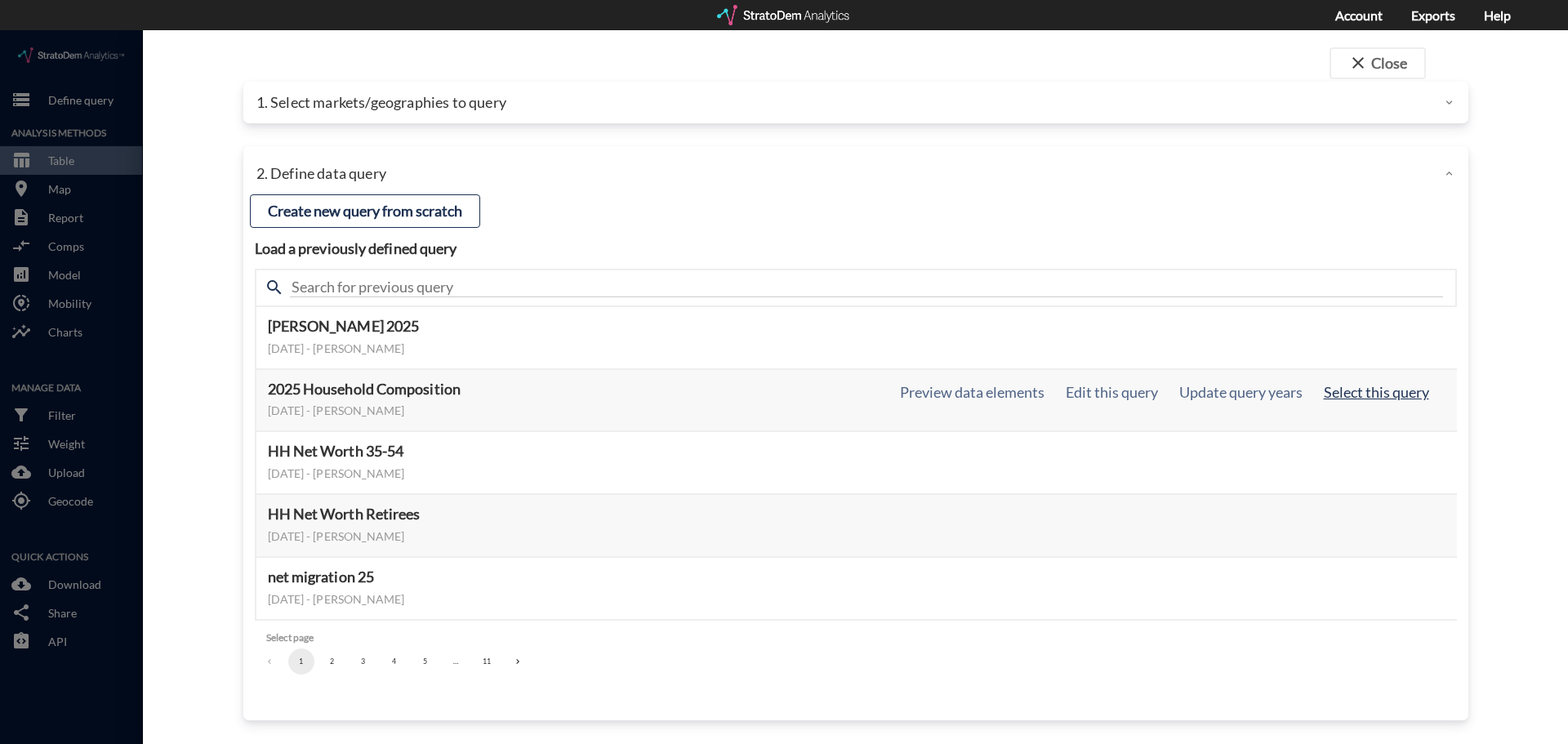
click button "Select this query"
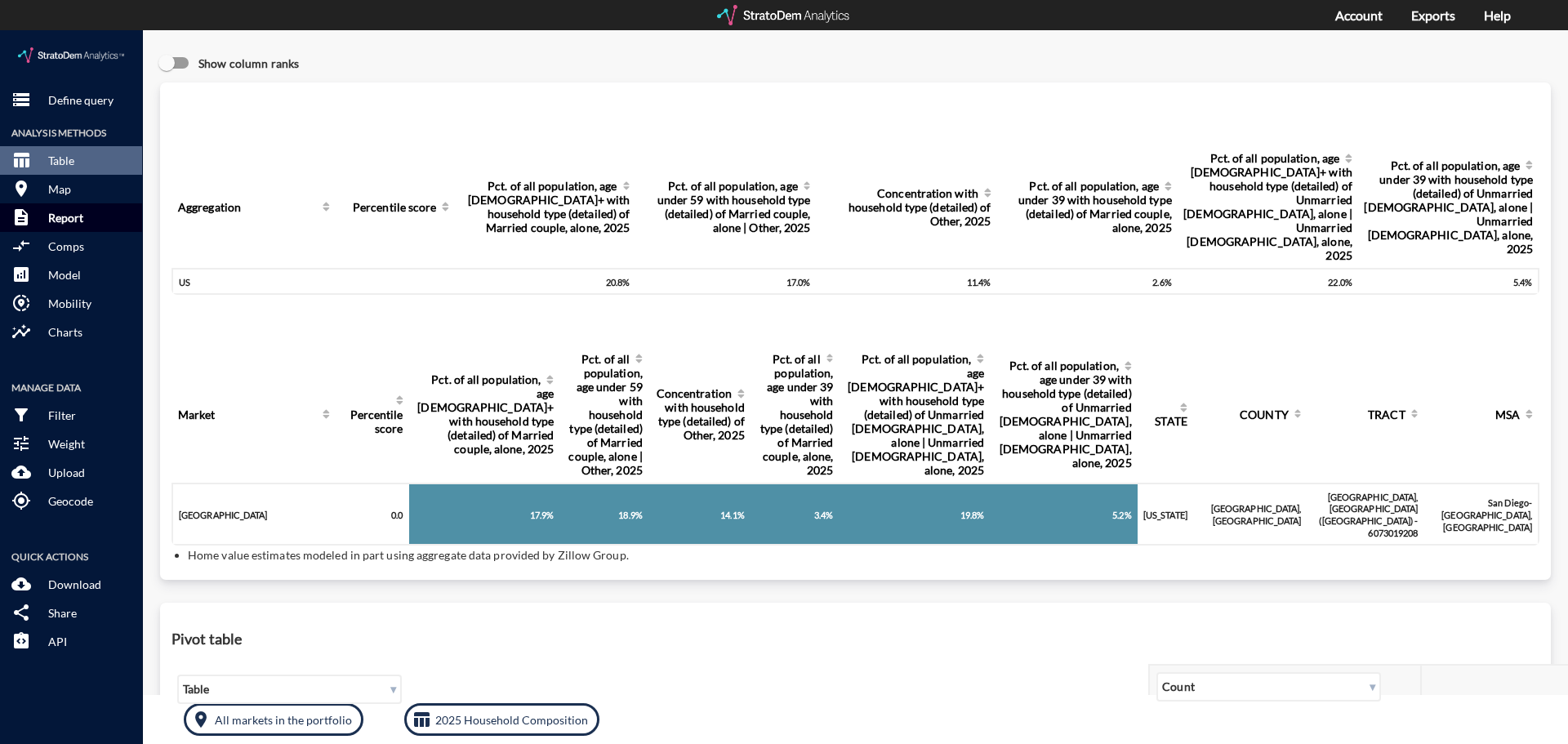
click p "Report"
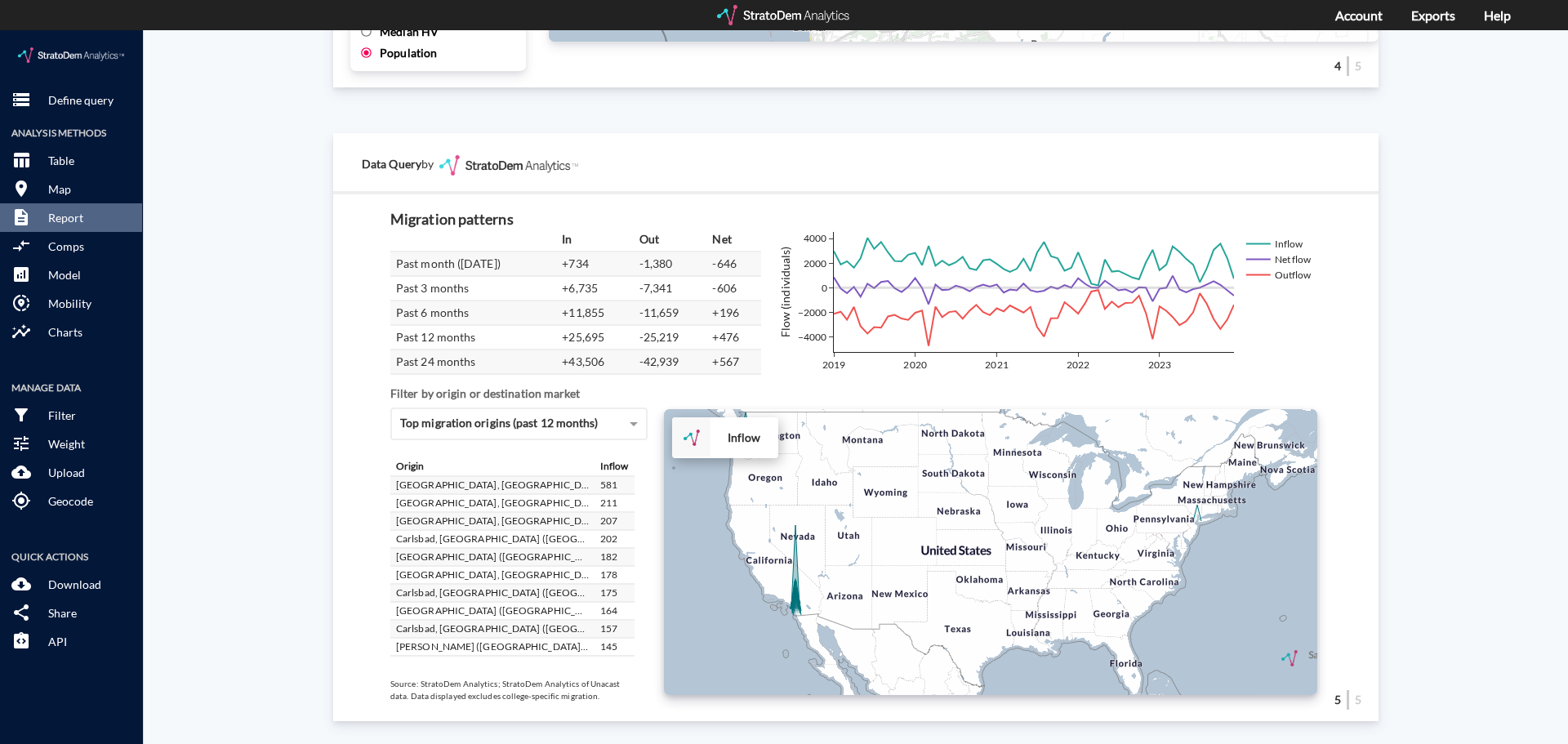
scroll to position [473, 0]
click p "Download"
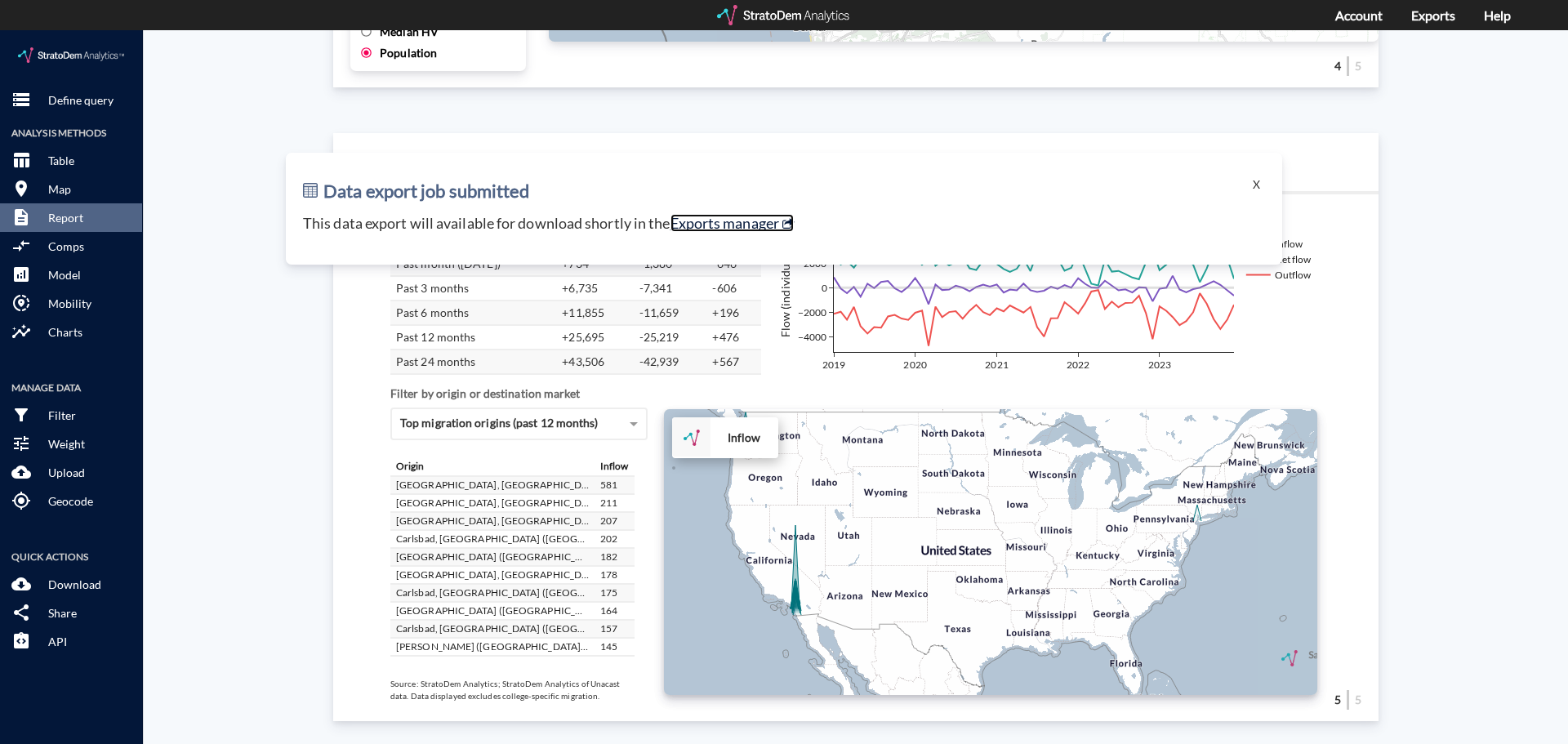
click link "Exports manager"
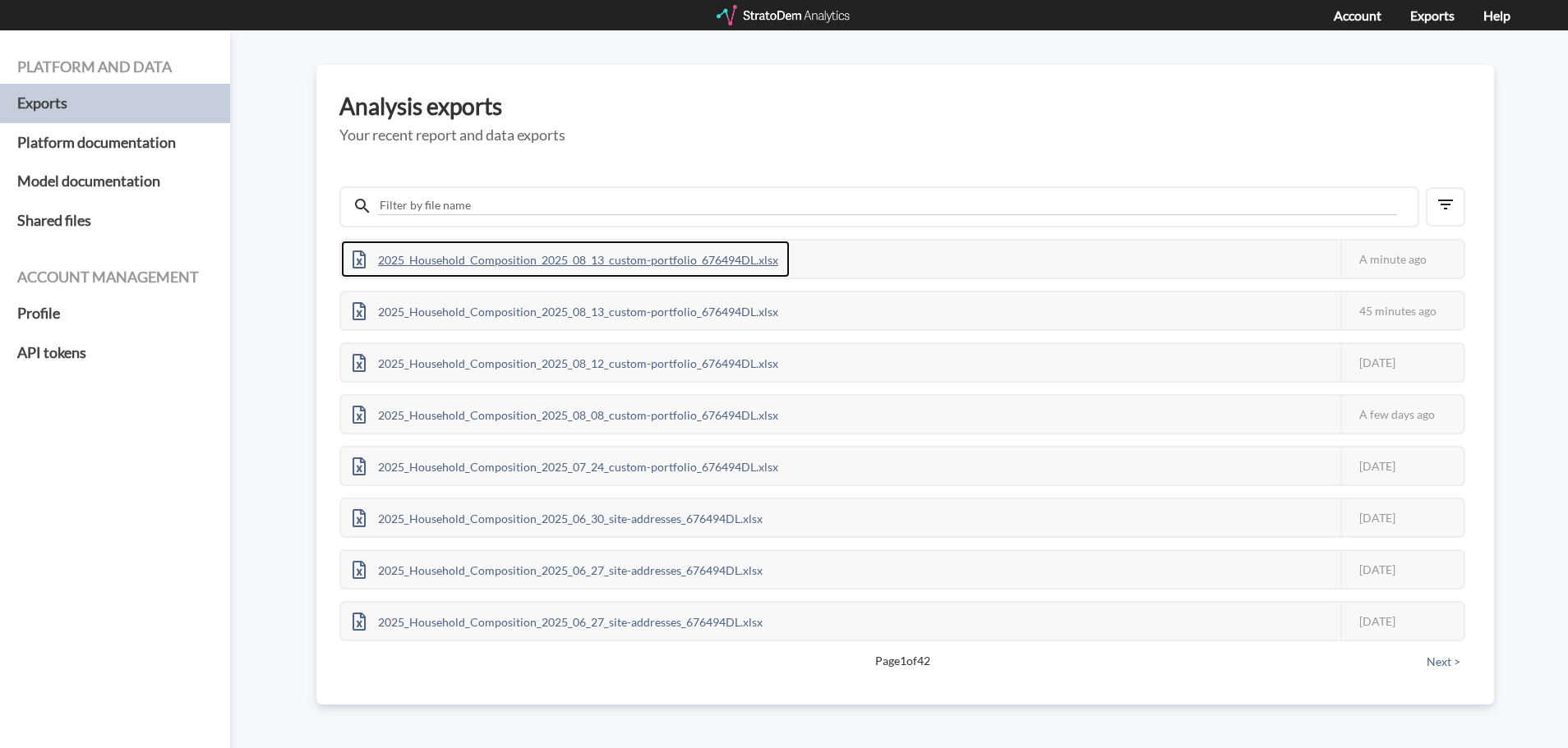
click at [714, 259] on div "2025_Household_Composition_2025_08_13_custom-portfolio_676494DL.xlsx" at bounding box center [566, 259] width 449 height 37
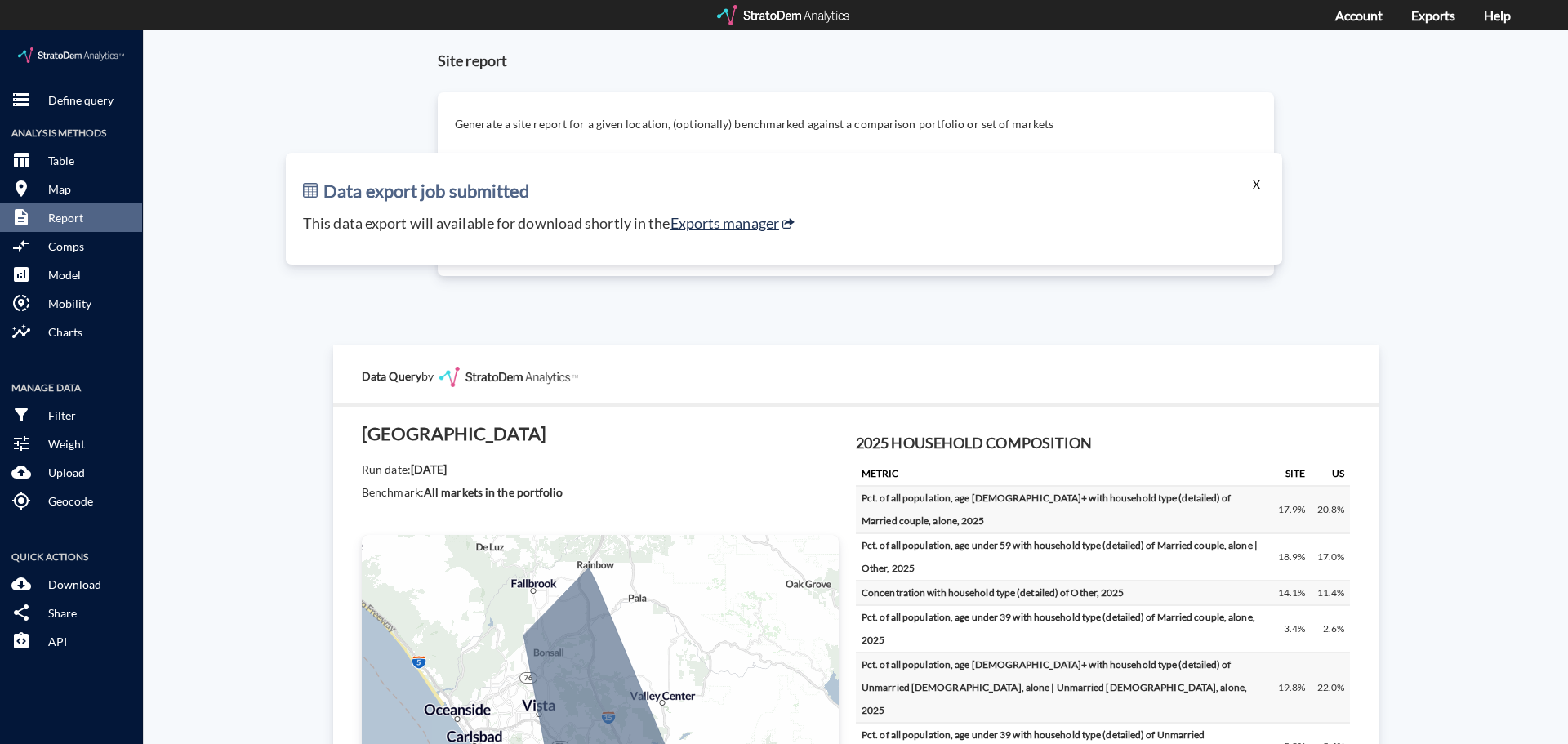
scroll to position [2762, 0]
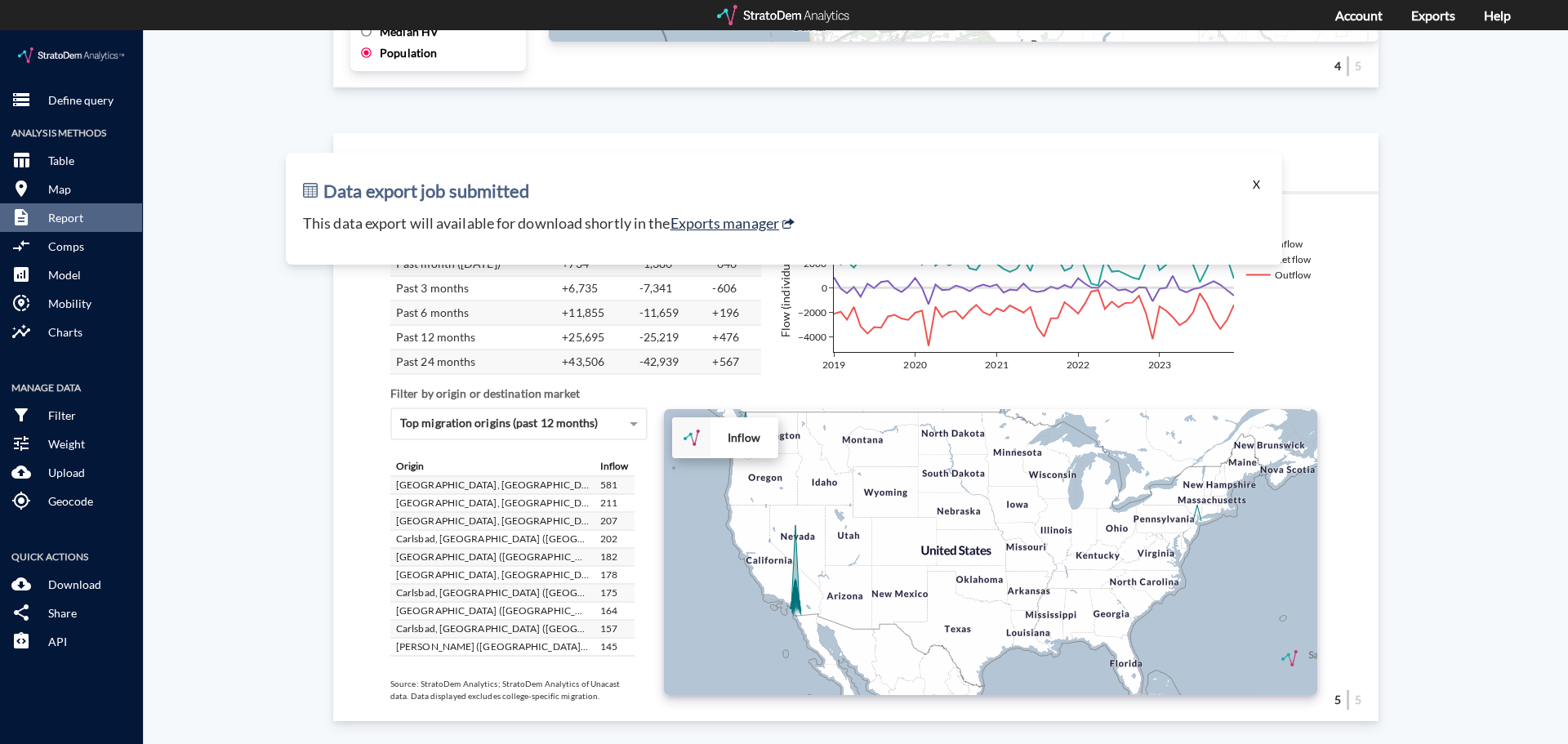
click button "X"
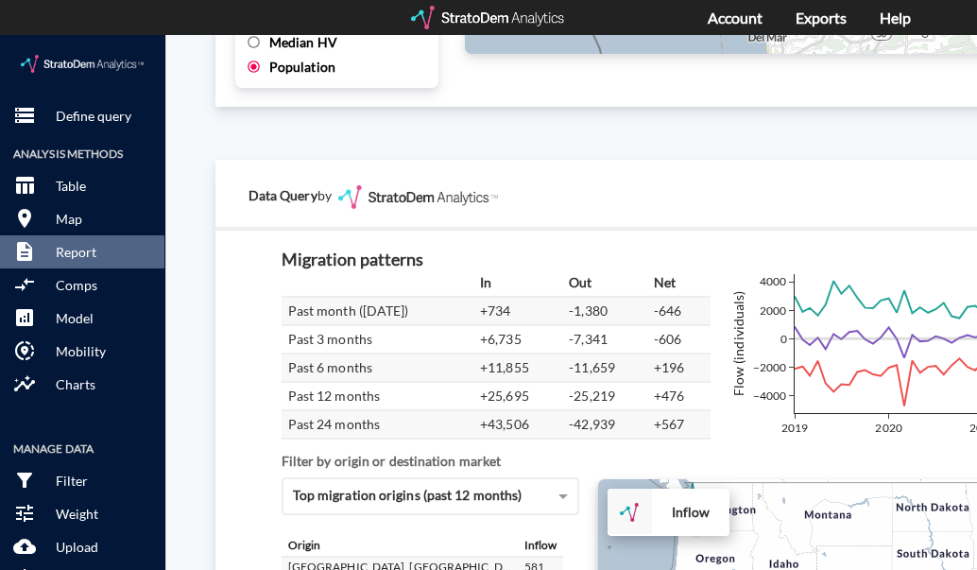
scroll to position [3213, 0]
